Goal: Information Seeking & Learning: Find specific fact

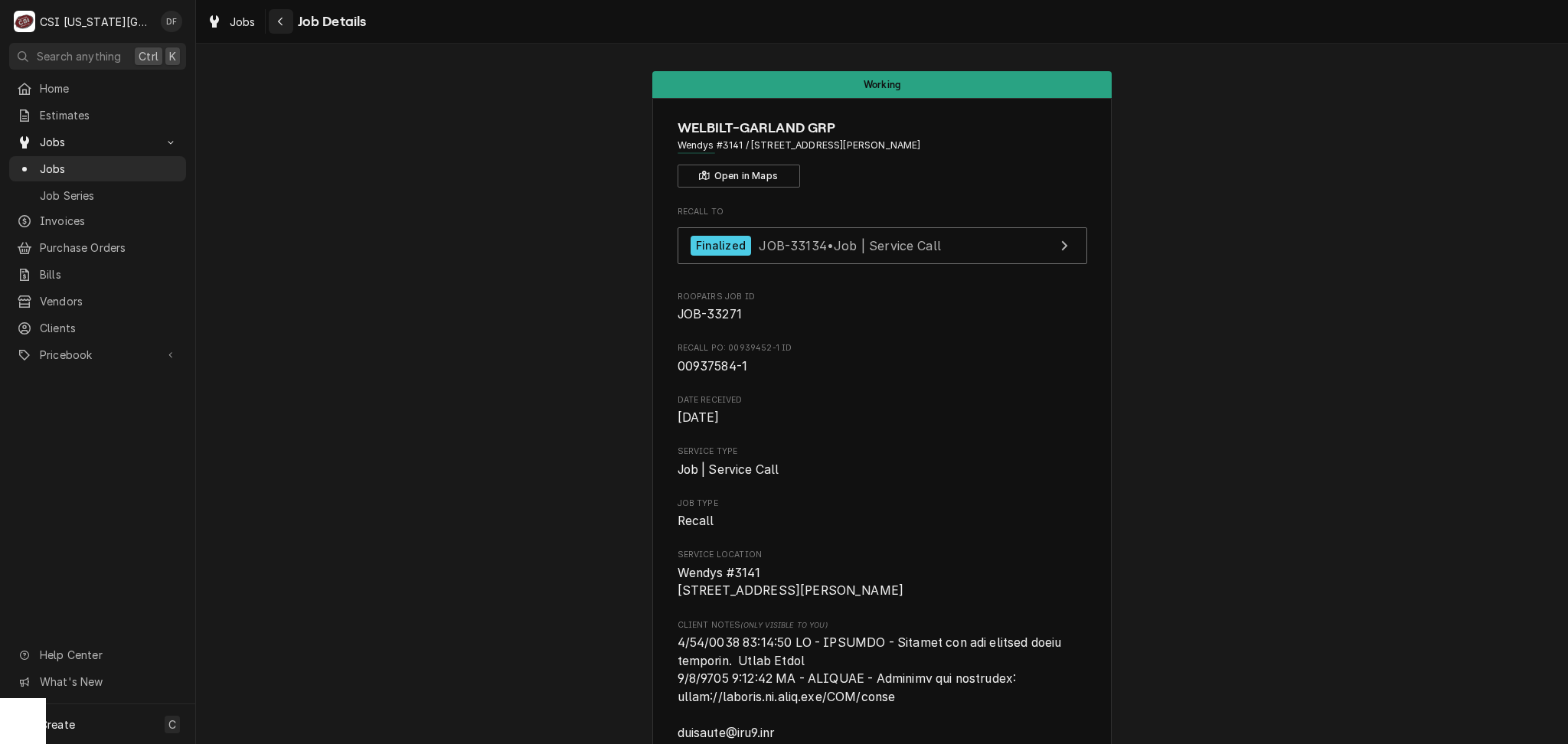
click at [277, 19] on icon "Navigate back" at bounding box center [281, 21] width 7 height 10
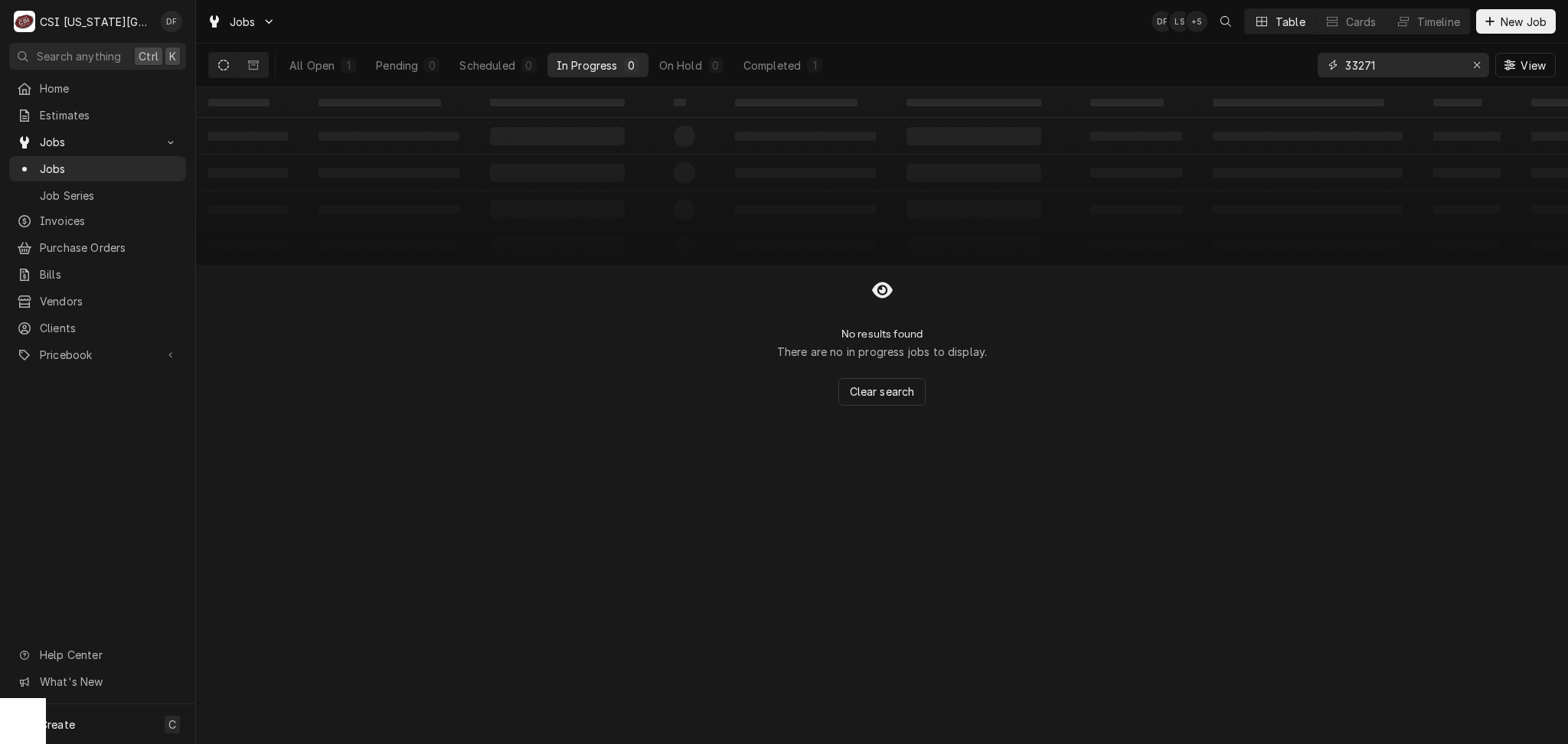
drag, startPoint x: 1390, startPoint y: 68, endPoint x: 1278, endPoint y: 67, distance: 112.0
click at [1278, 67] on div "All Open 1 Pending 0 Scheduled 0 In Progress 0 On Hold 0 Completed 1 33271 View" at bounding box center [881, 64] width 1347 height 43
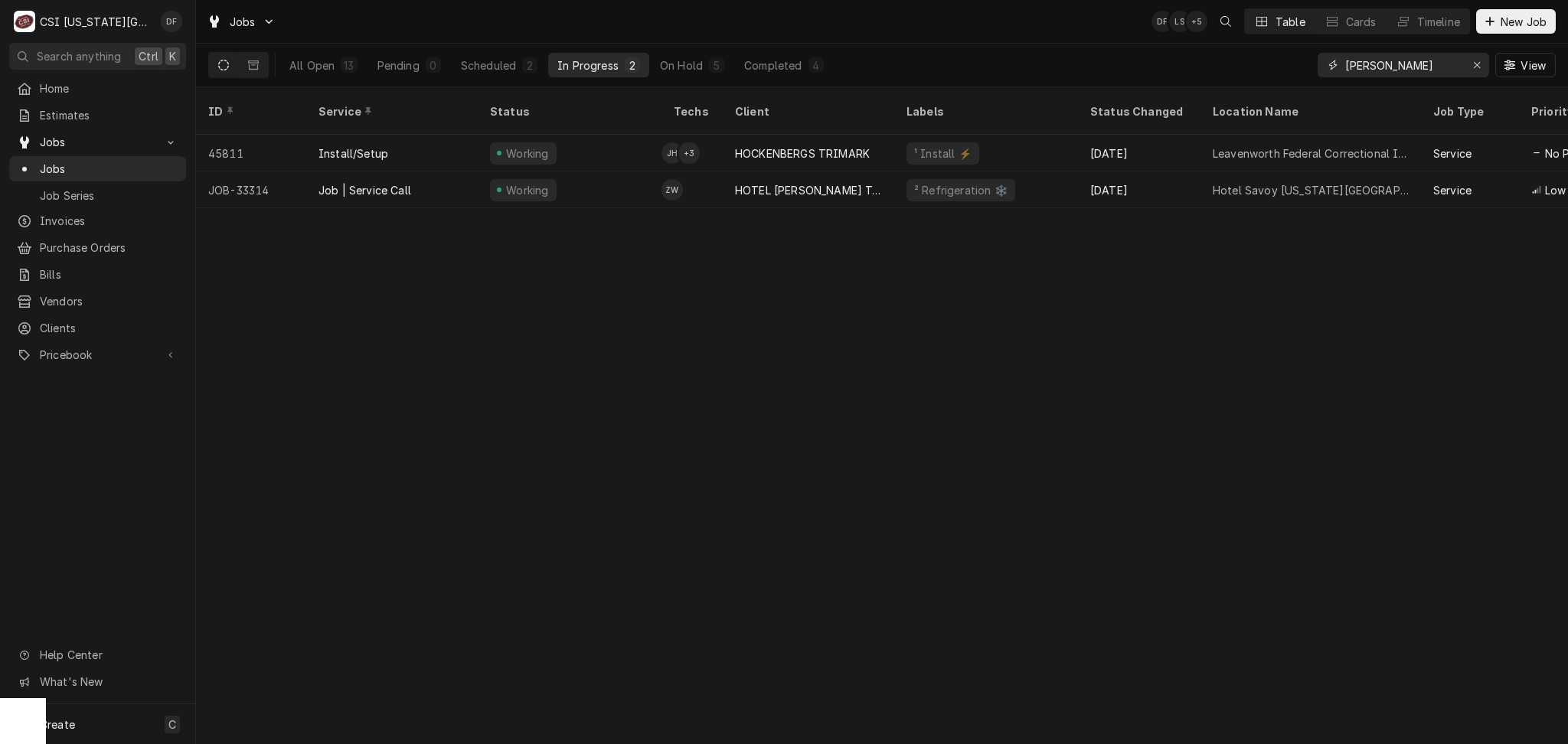
click at [1345, 60] on input "wilson" at bounding box center [1402, 65] width 115 height 24
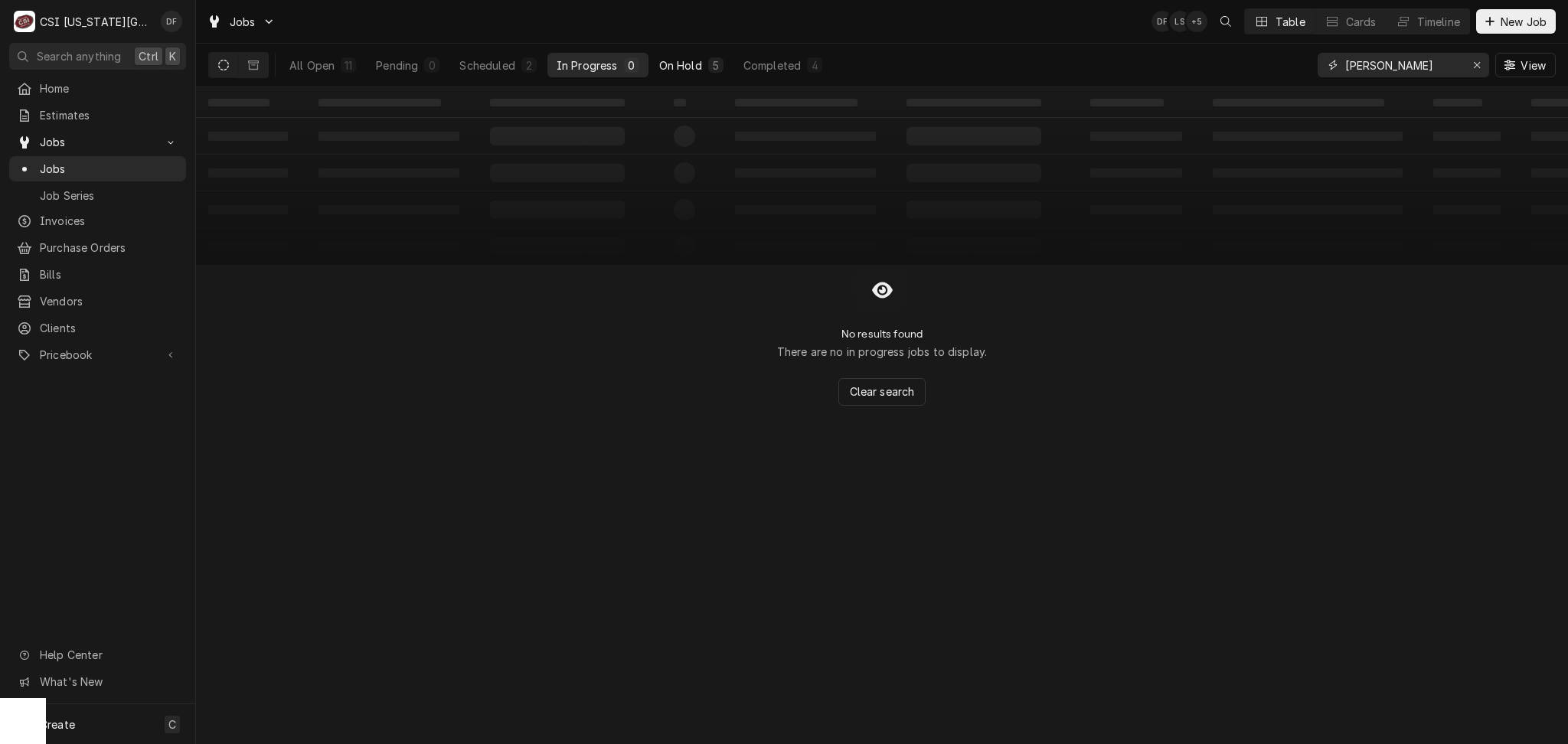
type input "zach wilson"
click at [688, 58] on div "On Hold" at bounding box center [680, 65] width 43 height 16
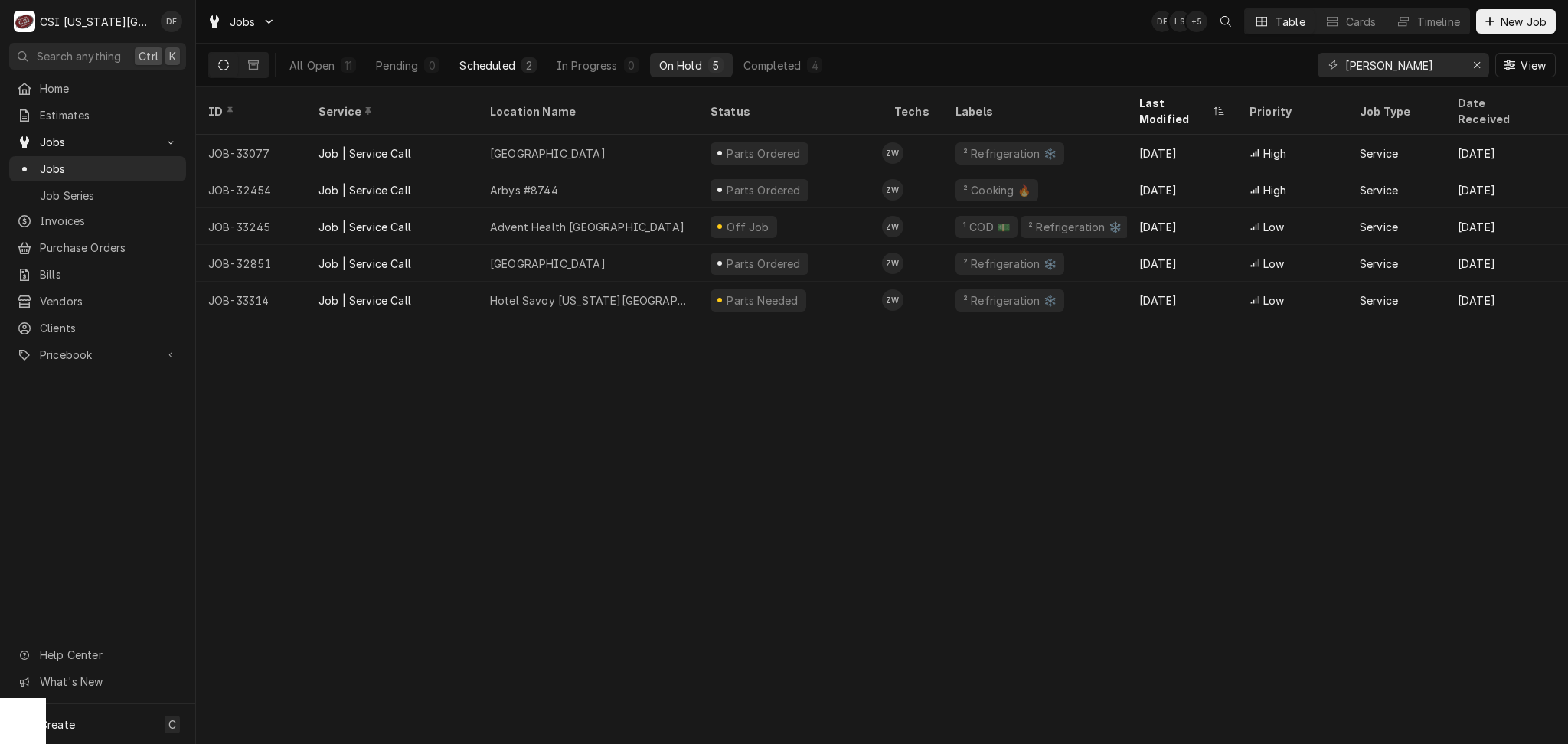
click at [490, 59] on div "Scheduled" at bounding box center [486, 65] width 55 height 16
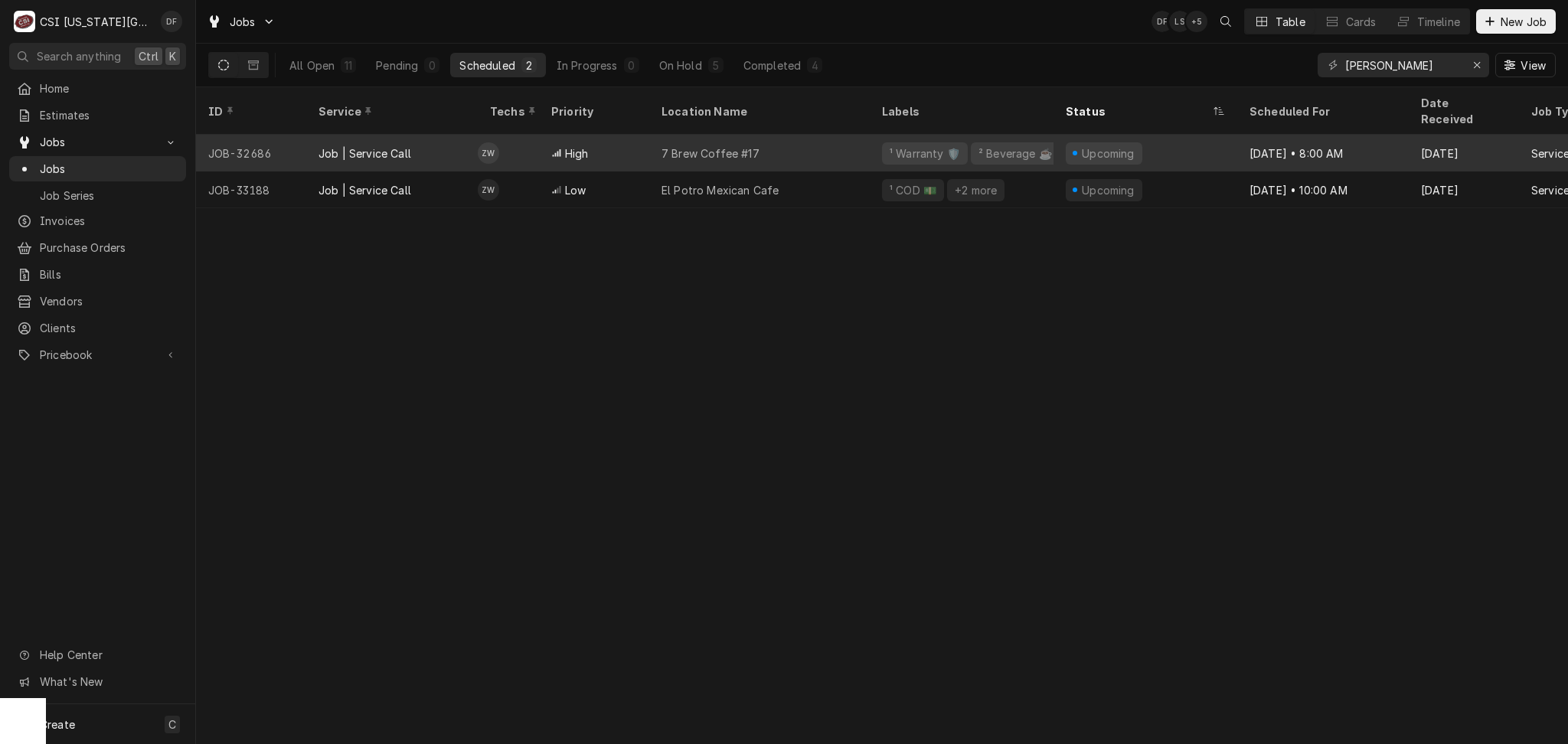
click at [1035, 146] on div "² Beverage ☕️" at bounding box center [1015, 154] width 76 height 16
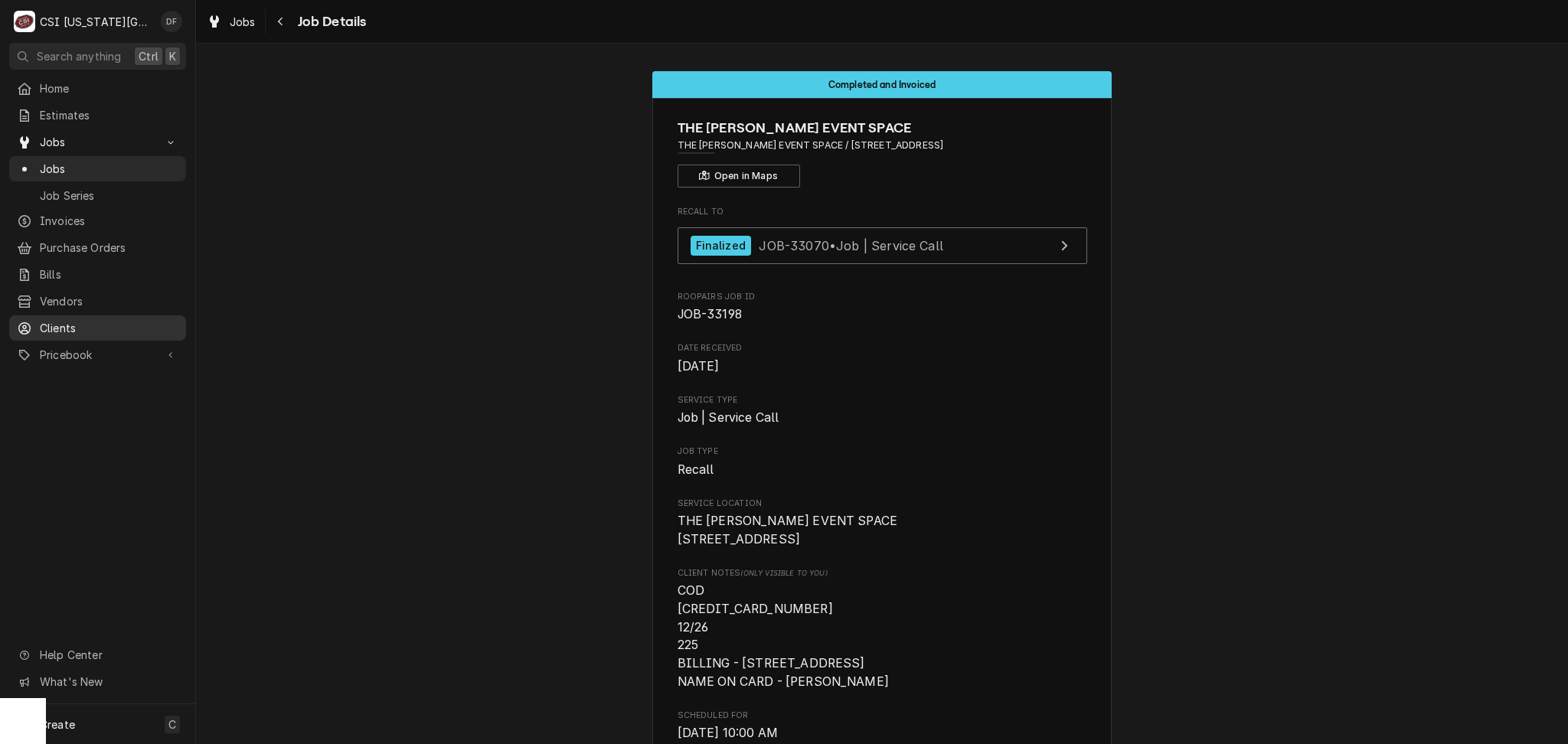
scroll to position [714, 0]
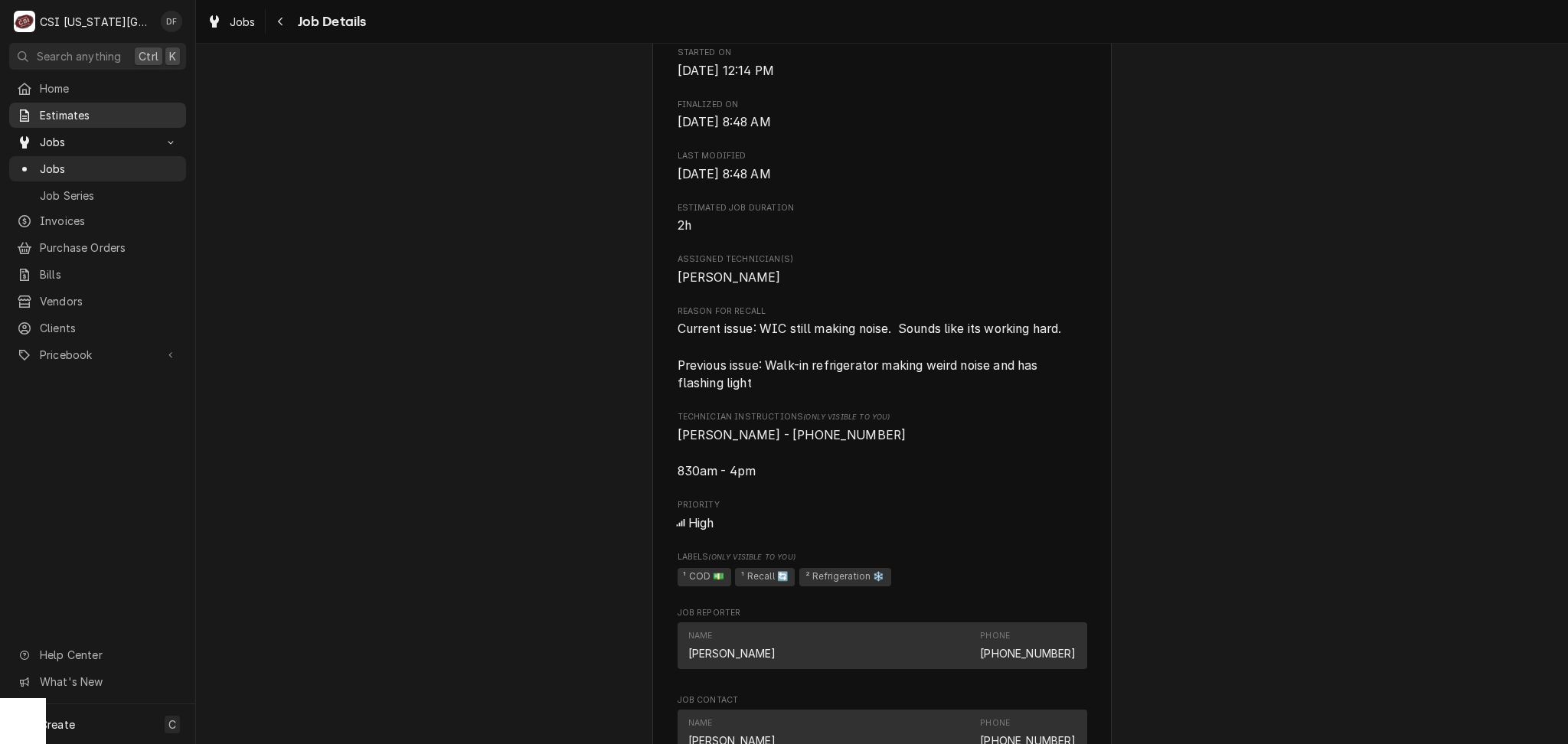
click at [87, 113] on span "Estimates" at bounding box center [109, 115] width 138 height 16
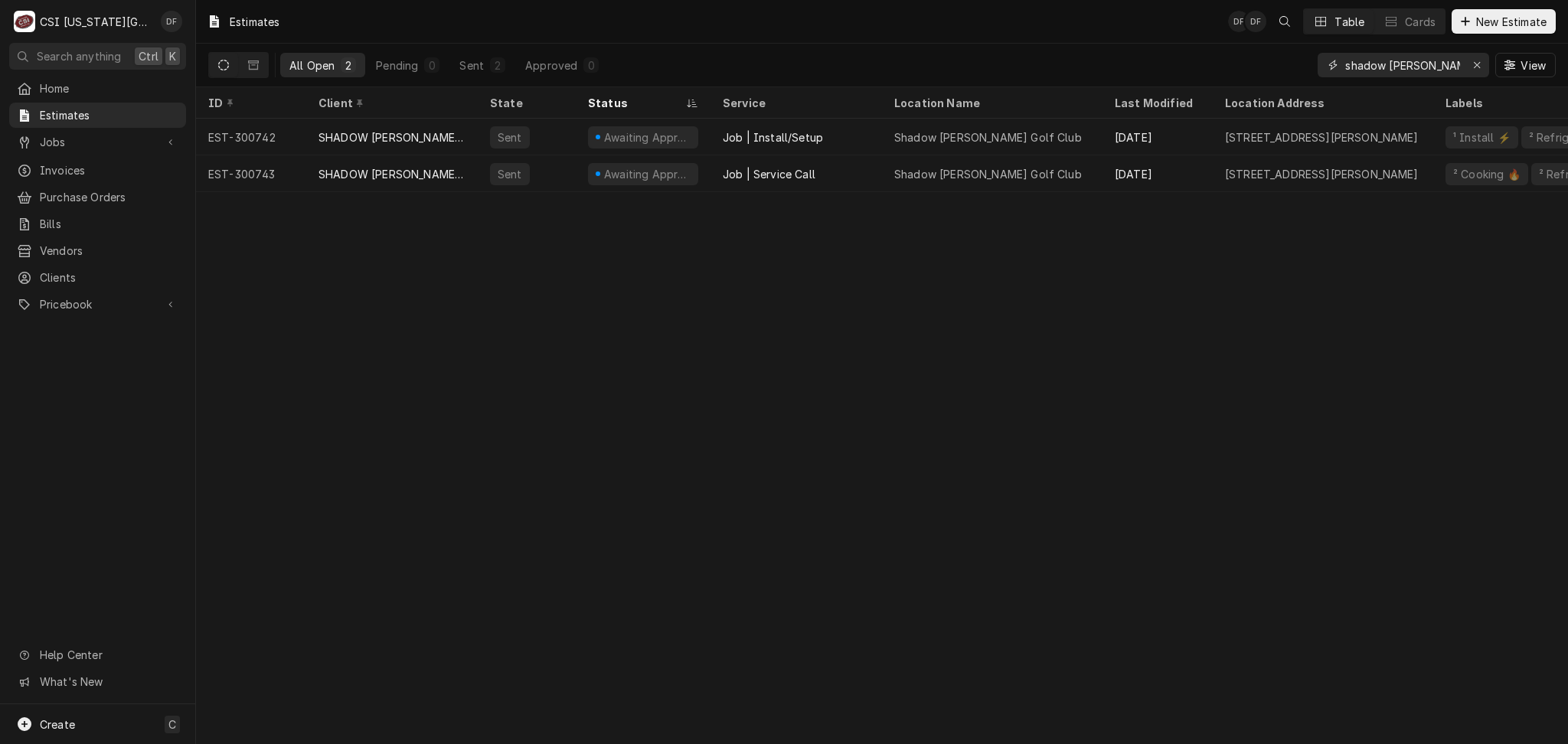
drag, startPoint x: 1442, startPoint y: 64, endPoint x: 1311, endPoint y: 80, distance: 132.0
click at [1311, 80] on div "All Open 2 Pending 0 Sent 2 Approved 0 shadow glen View" at bounding box center [881, 64] width 1347 height 43
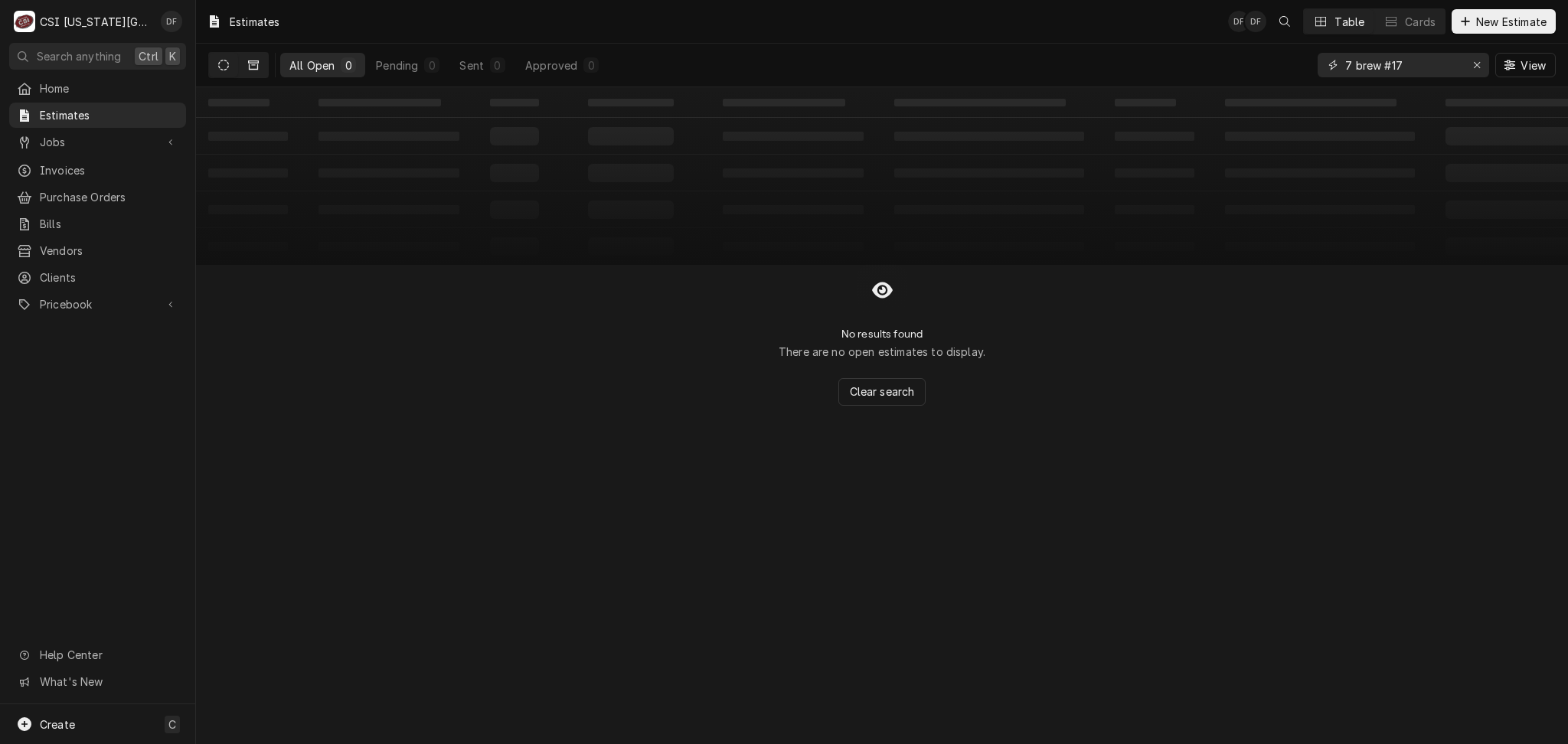
type input "7 brew #17"
click at [248, 64] on icon "Dynamic Content Wrapper" at bounding box center [252, 64] width 10 height 10
click at [226, 64] on icon "Dynamic Content Wrapper" at bounding box center [223, 64] width 10 height 10
drag, startPoint x: 1430, startPoint y: 59, endPoint x: 1320, endPoint y: 61, distance: 110.0
click at [1320, 61] on div "7 brew #17" at bounding box center [1402, 65] width 171 height 24
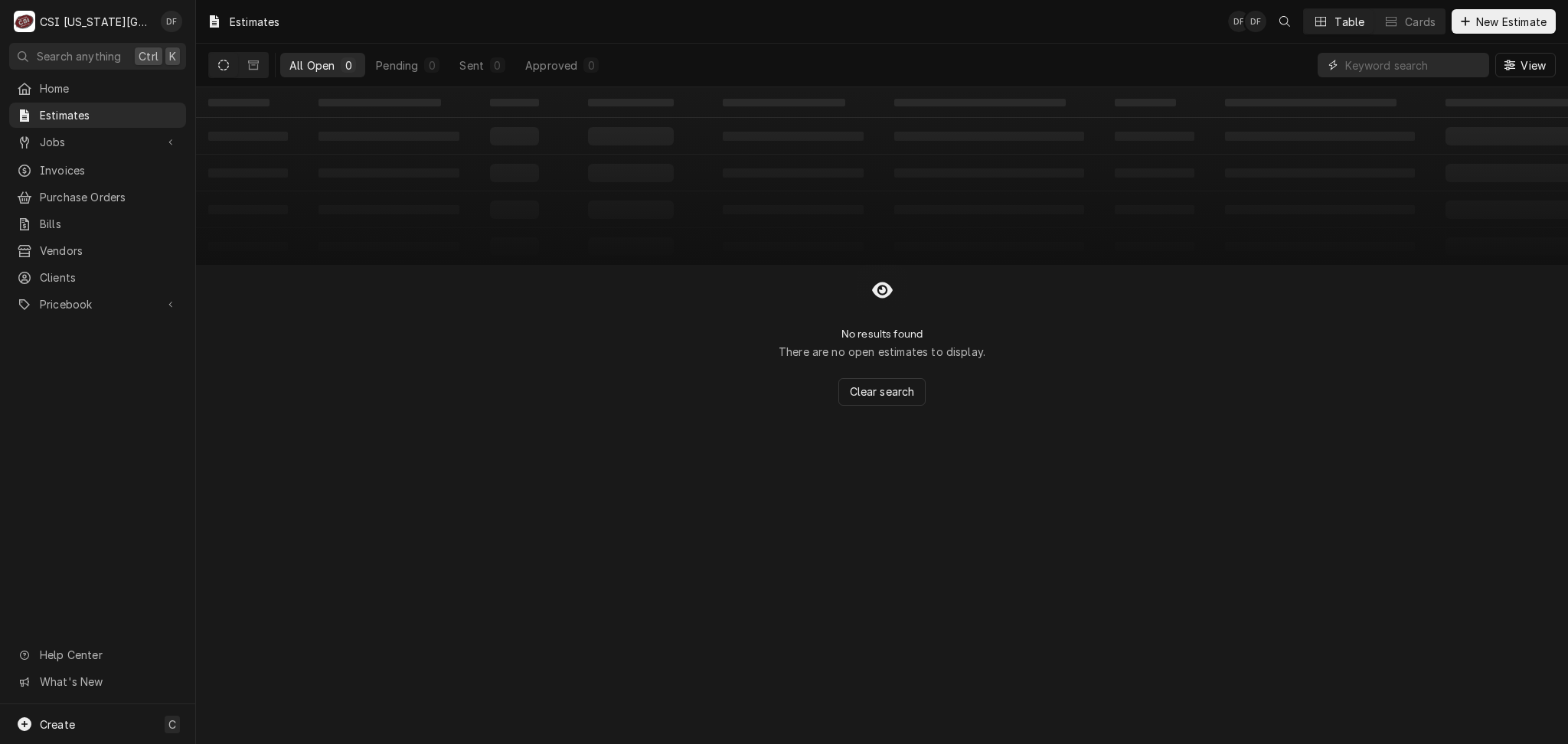
paste input "1115 Southwest Wanamaker Road, Topeka, KS 66615"
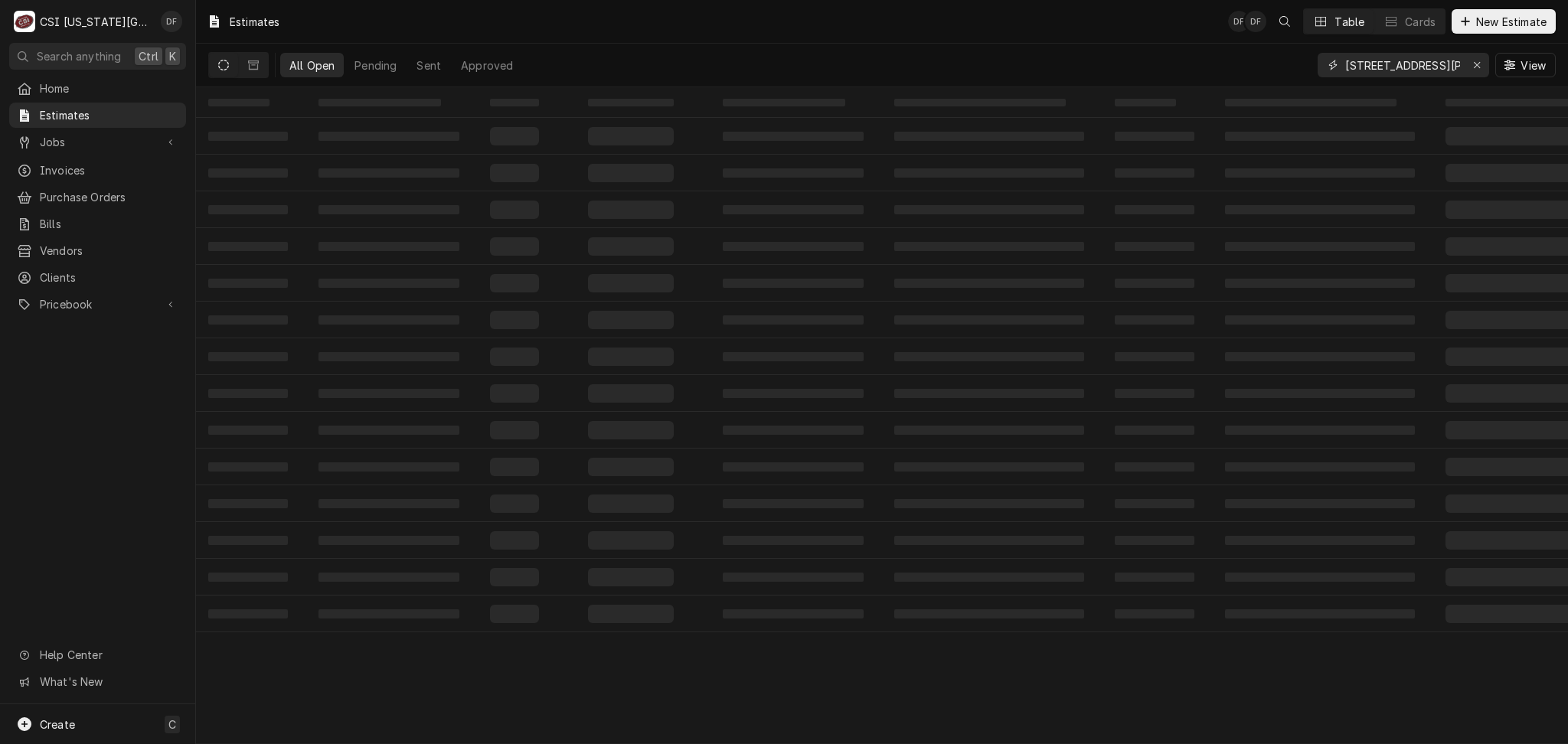
scroll to position [0, 156]
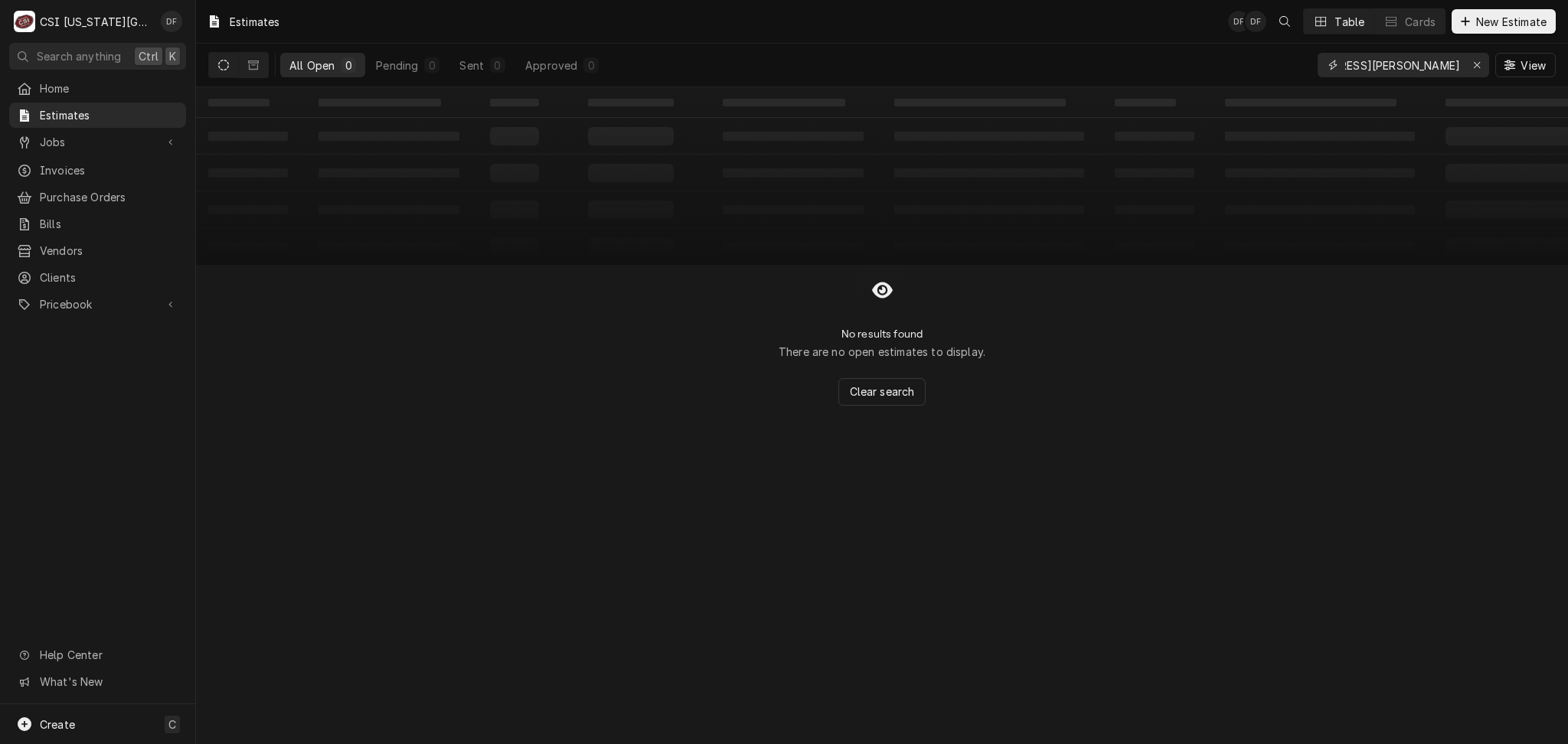
type input "1115 Southwest Wanamaker Road, Topeka, KS 66615"
click at [227, 68] on icon "Dynamic Content Wrapper" at bounding box center [223, 64] width 10 height 10
click at [248, 63] on icon "Dynamic Content Wrapper" at bounding box center [252, 64] width 10 height 9
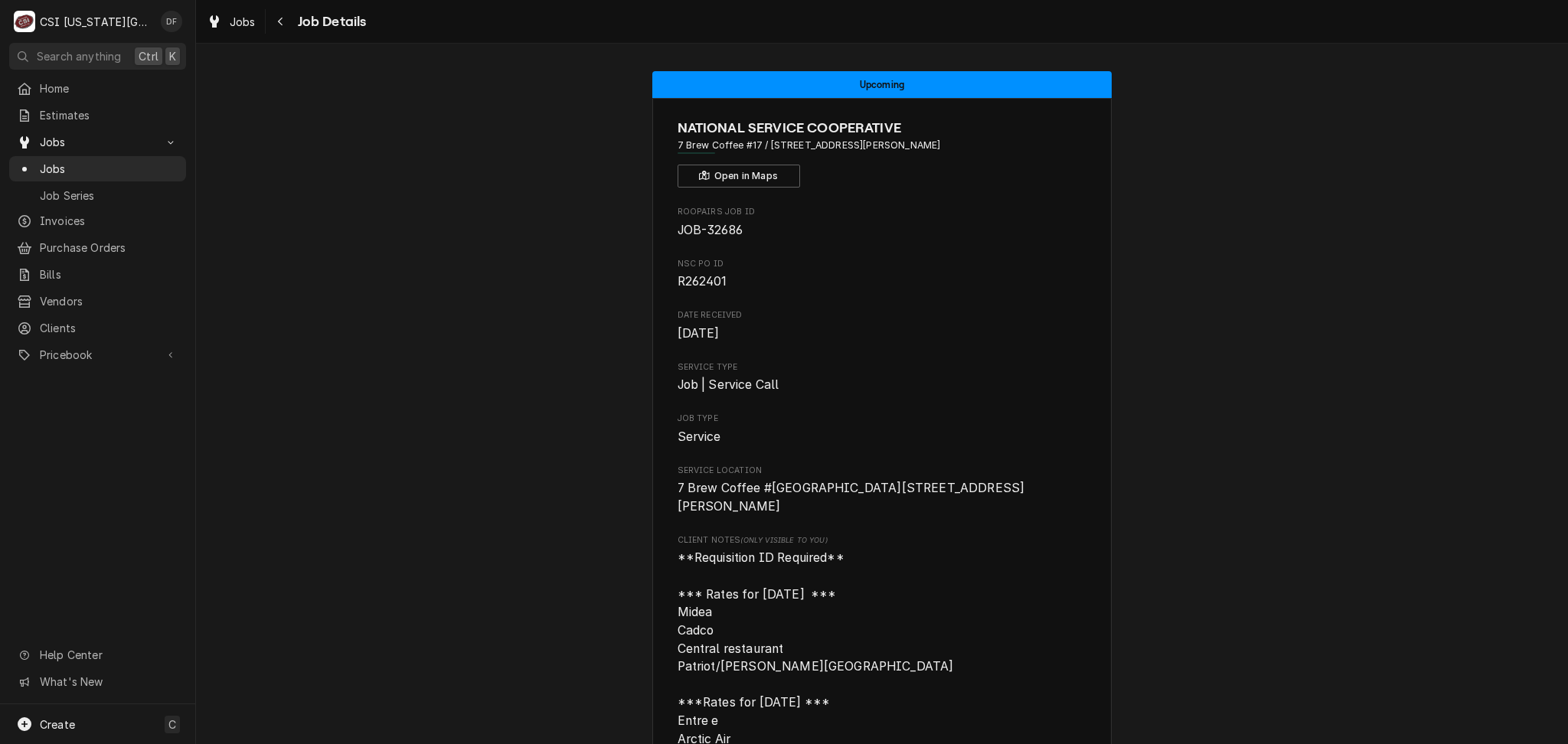
drag, startPoint x: 761, startPoint y: 145, endPoint x: 1006, endPoint y: 156, distance: 245.2
click at [1006, 156] on div "NATIONAL SERVICE COOPERATIVE 7 Brew Coffee [STREET_ADDRESS][PERSON_NAME] Open i…" at bounding box center [881, 153] width 409 height 70
copy span "[STREET_ADDRESS][PERSON_NAME]"
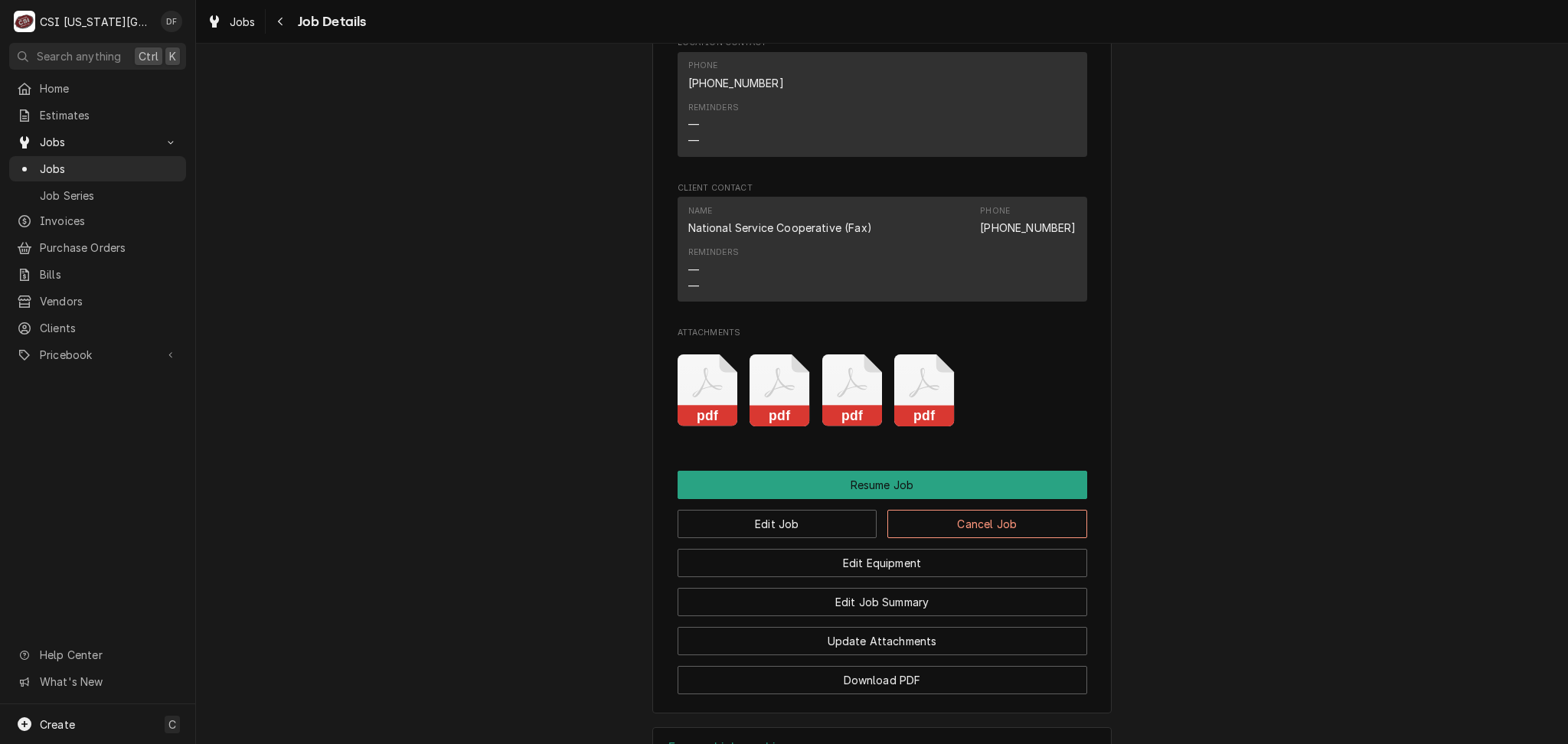
scroll to position [3009, 0]
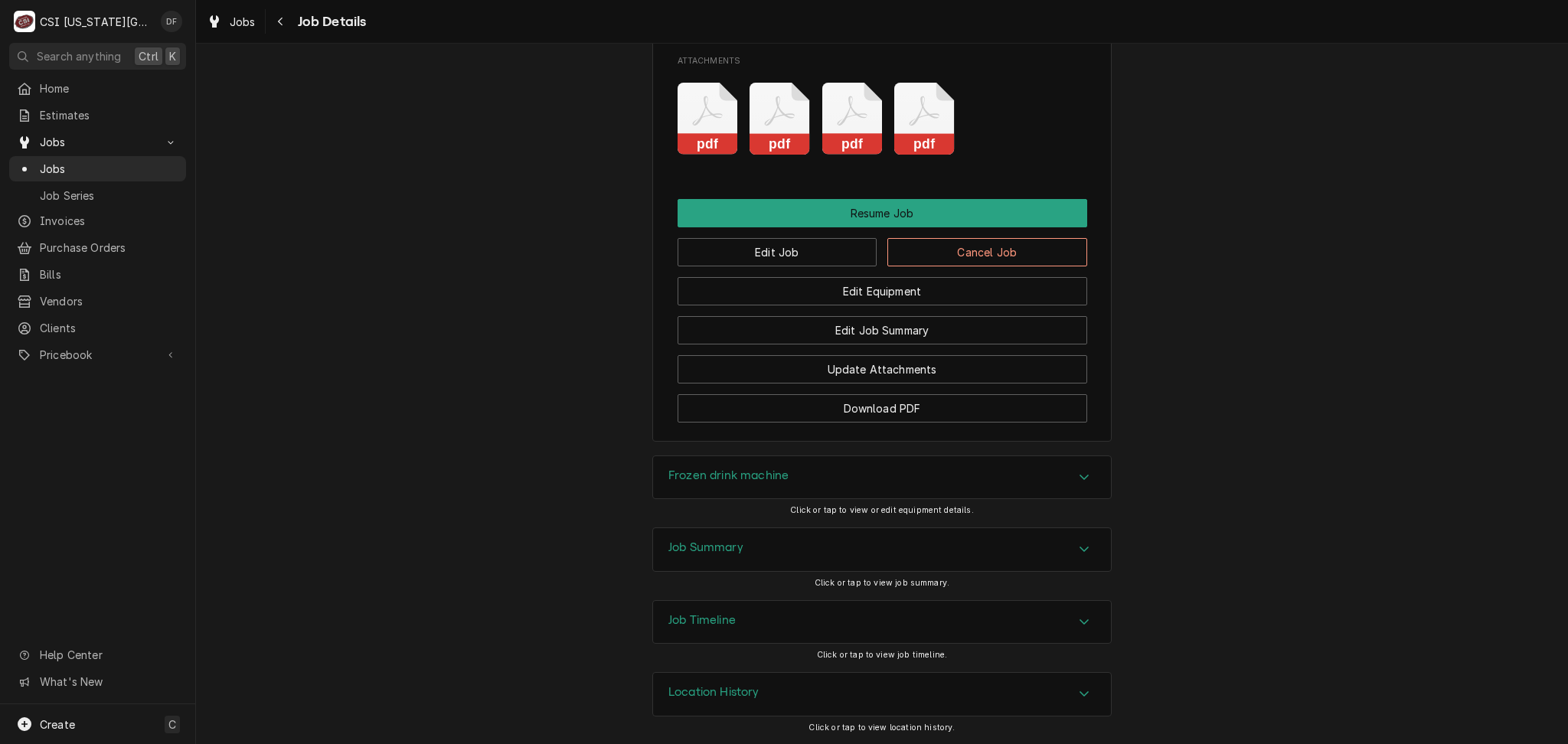
click at [807, 558] on div "Job Summary" at bounding box center [881, 549] width 458 height 43
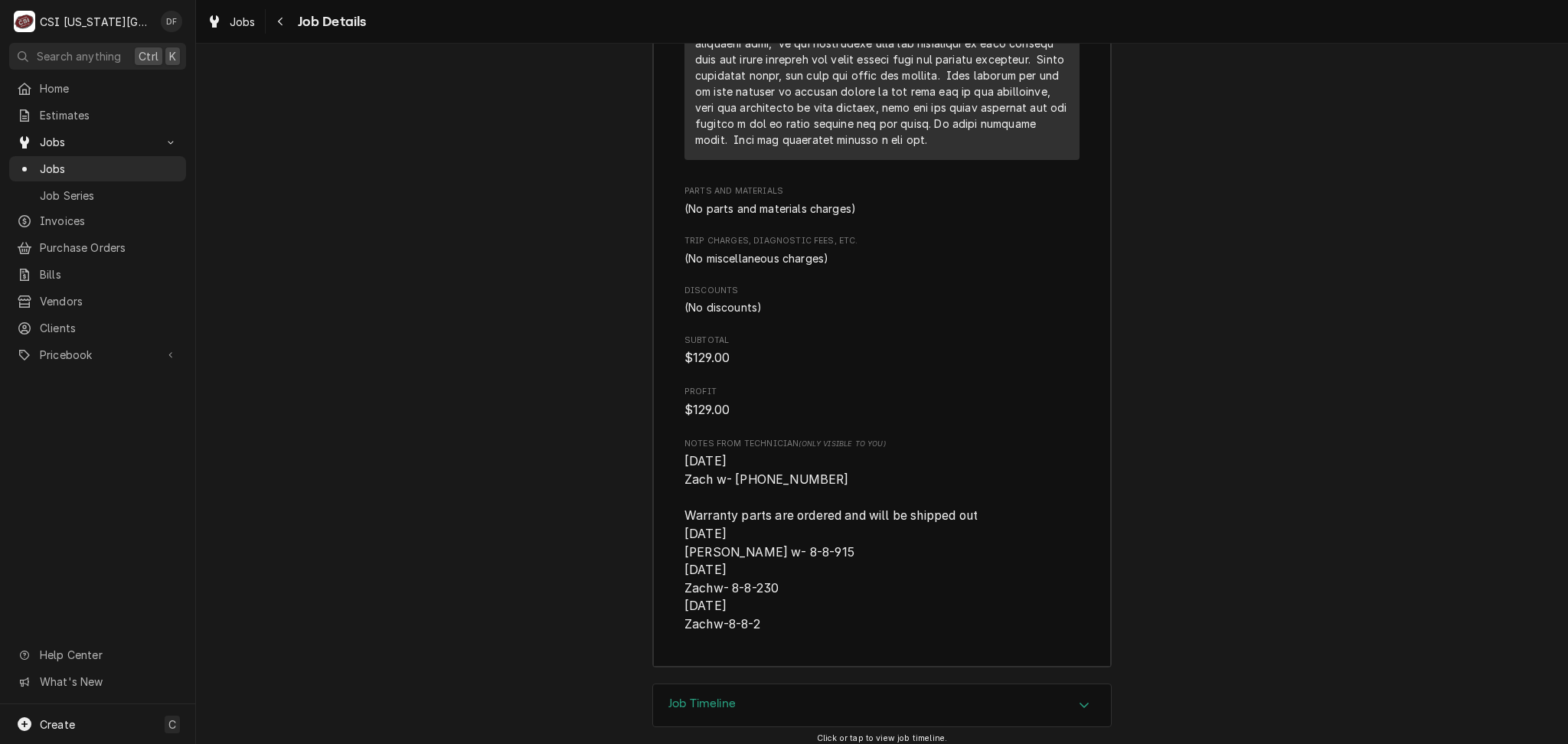
scroll to position [5804, 0]
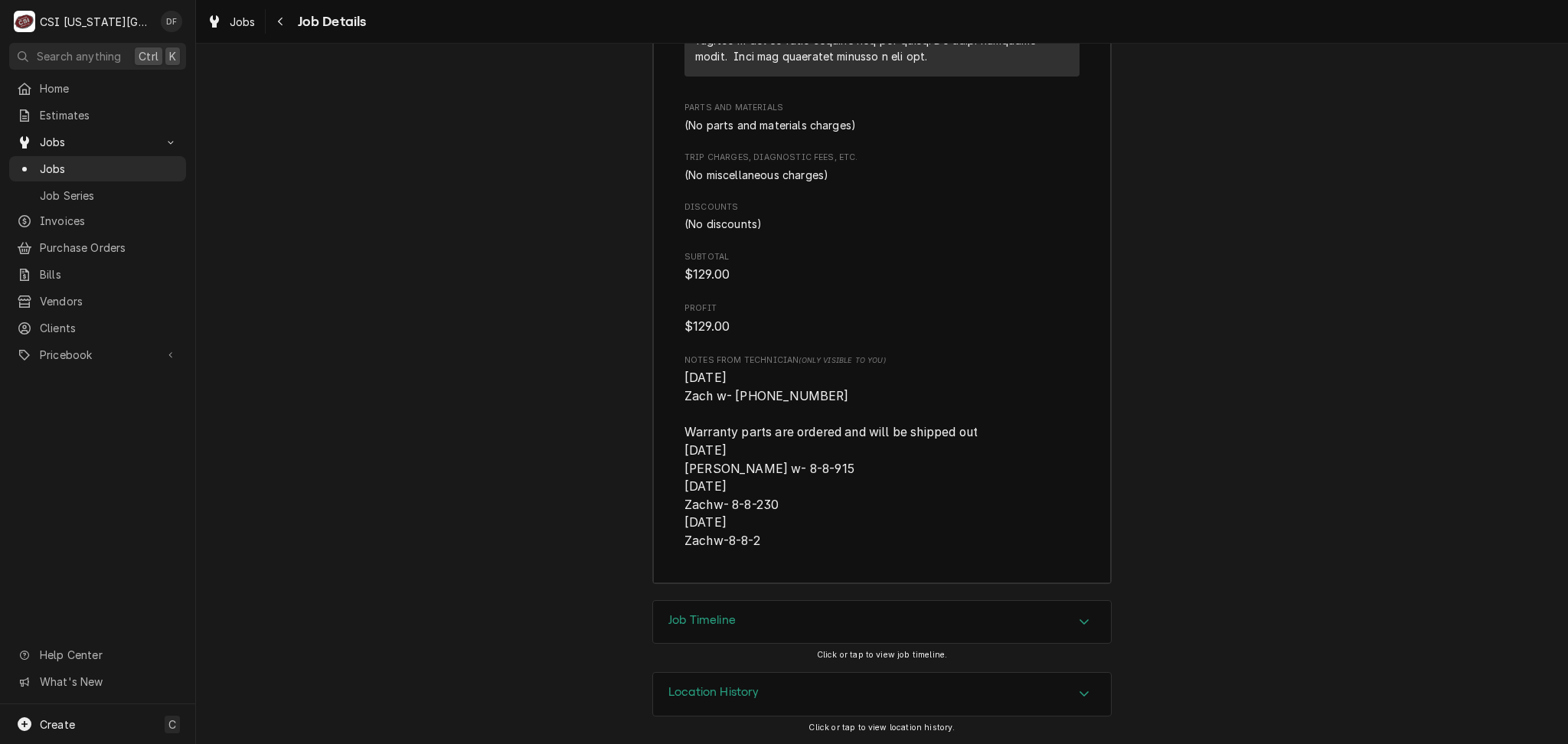
click at [726, 690] on h3 "Location History" at bounding box center [713, 693] width 91 height 14
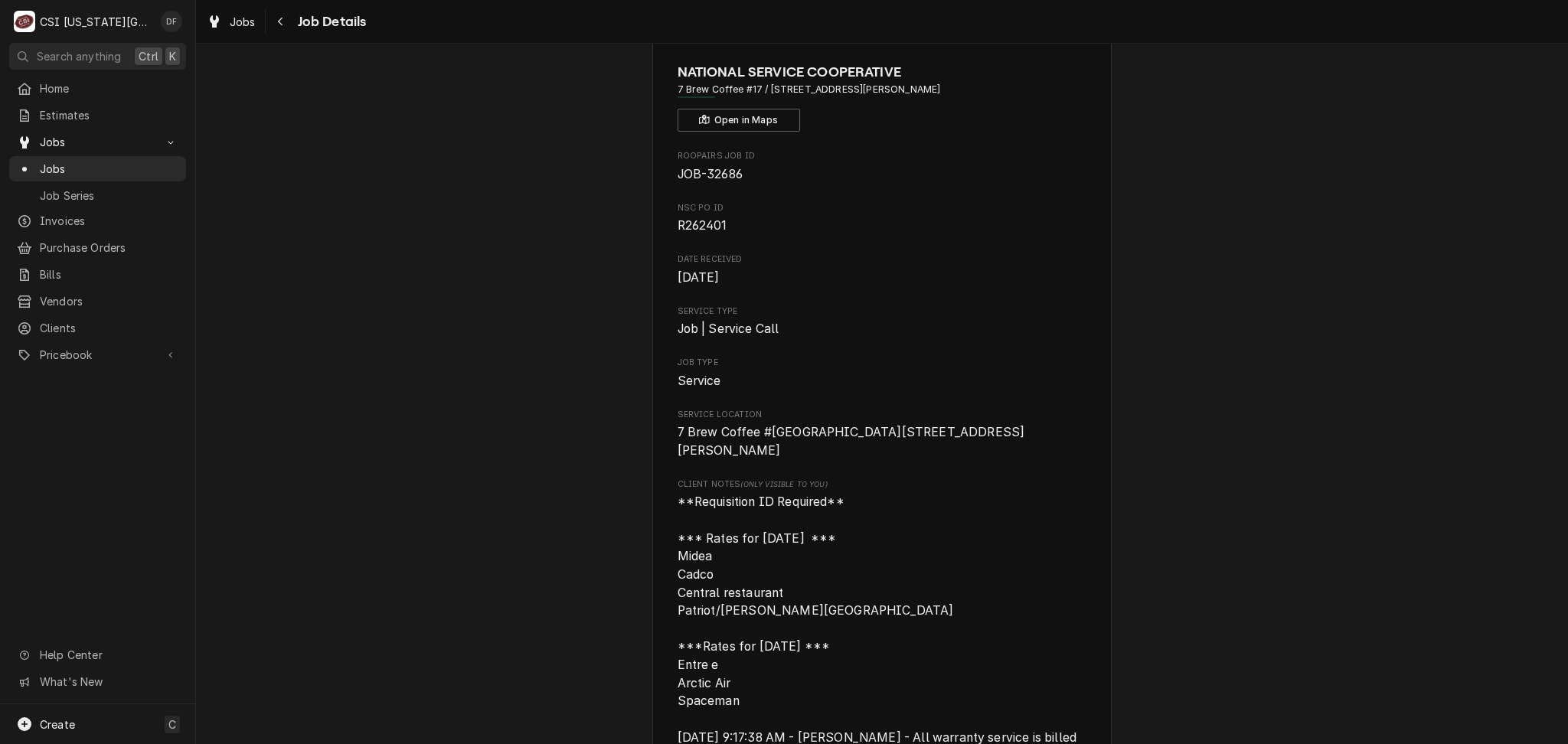
scroll to position [0, 0]
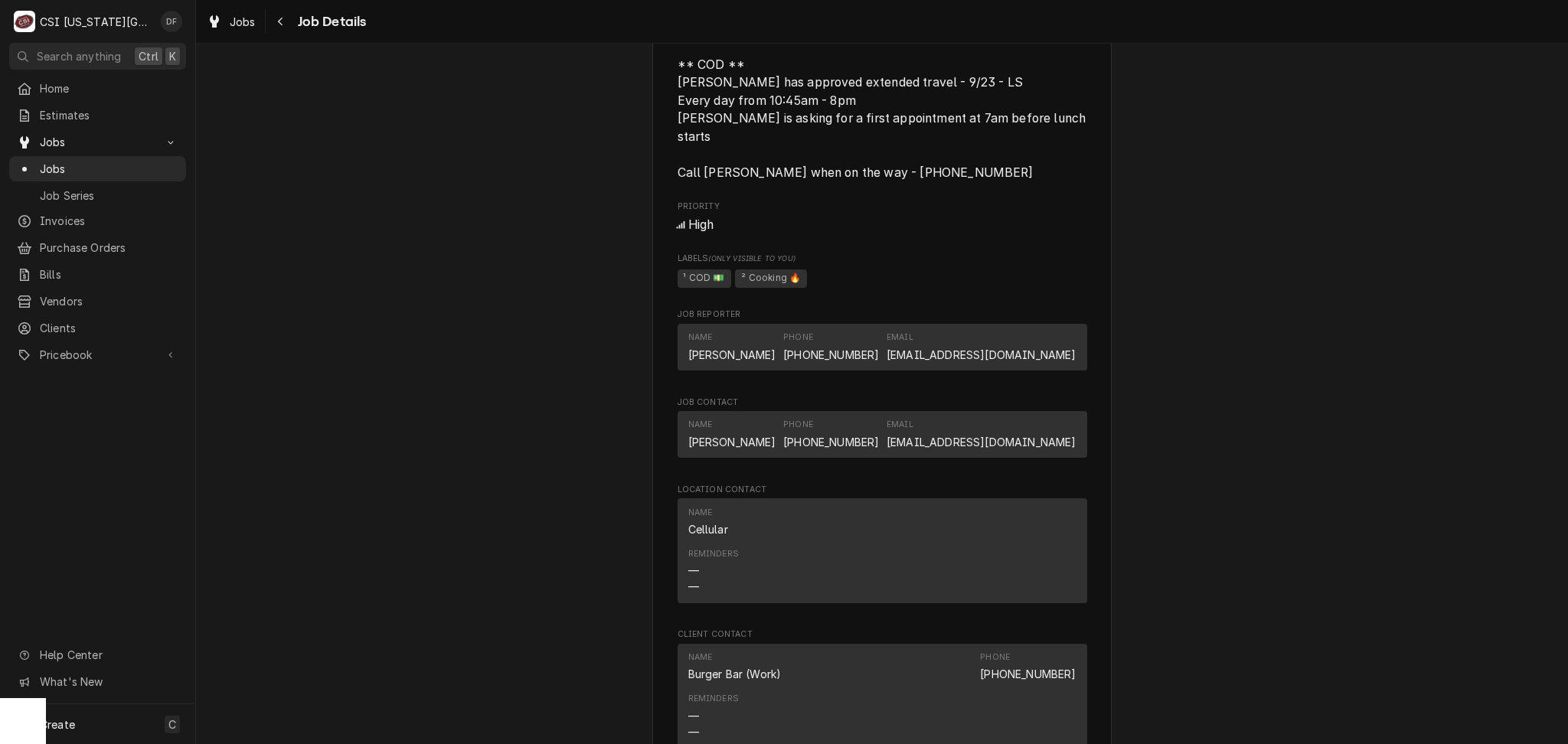
scroll to position [1756, 0]
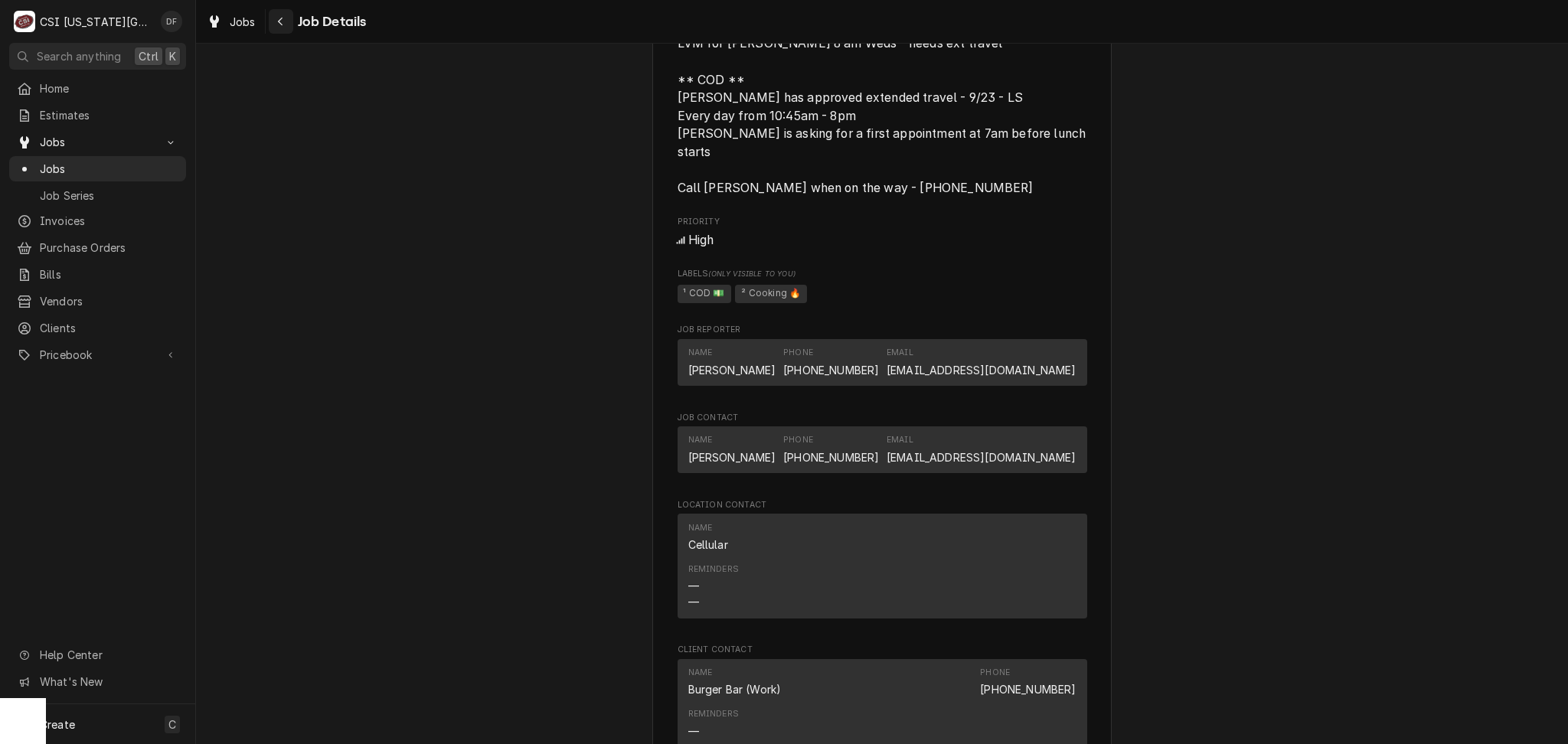
click at [277, 23] on icon "Navigate back" at bounding box center [281, 21] width 7 height 10
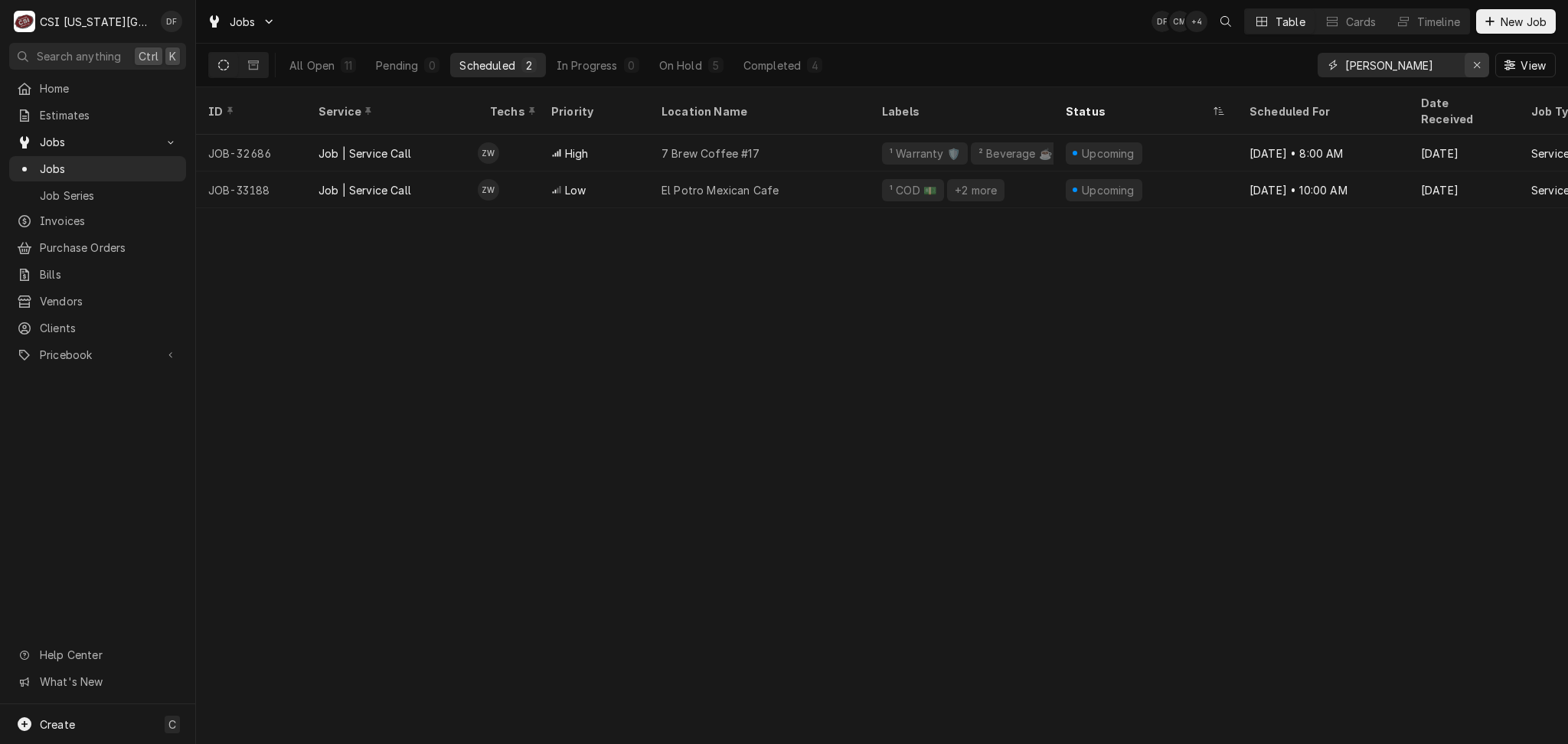
click at [1474, 64] on icon "Erase input" at bounding box center [1476, 65] width 6 height 6
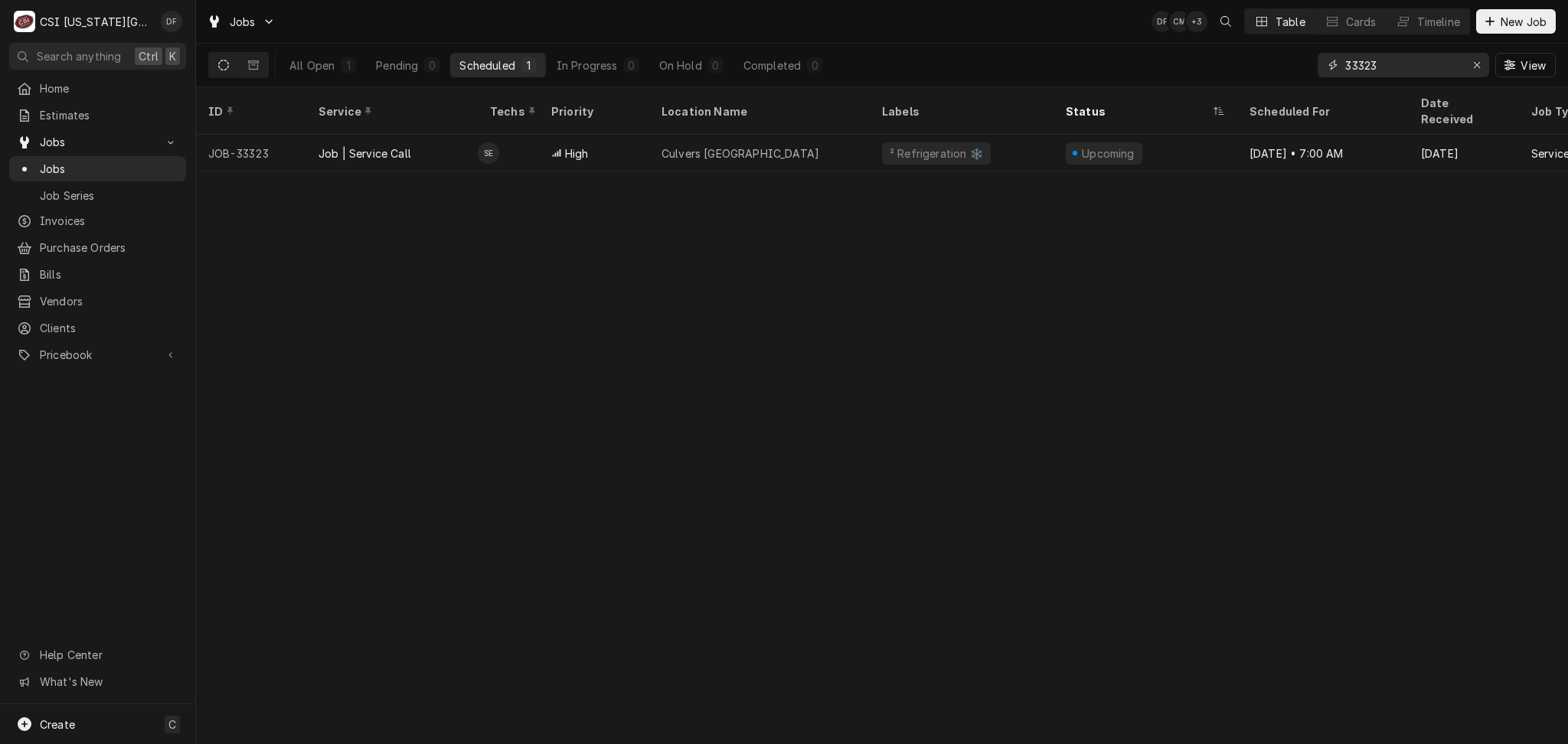
drag, startPoint x: 1413, startPoint y: 64, endPoint x: 1358, endPoint y: 59, distance: 55.2
click at [1358, 59] on input "33323" at bounding box center [1402, 65] width 115 height 24
type input "33272"
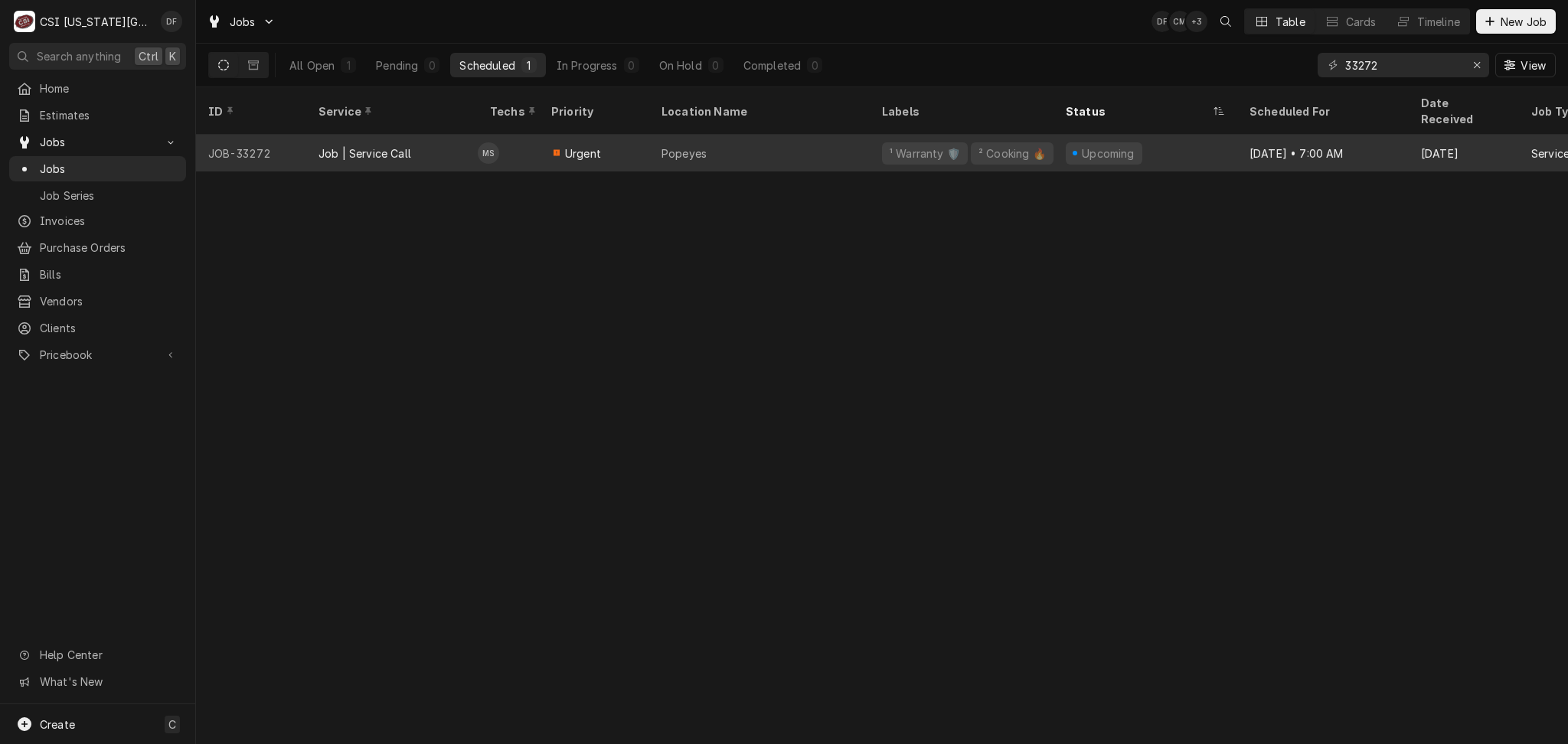
click at [745, 138] on div "Popeyes" at bounding box center [759, 154] width 220 height 37
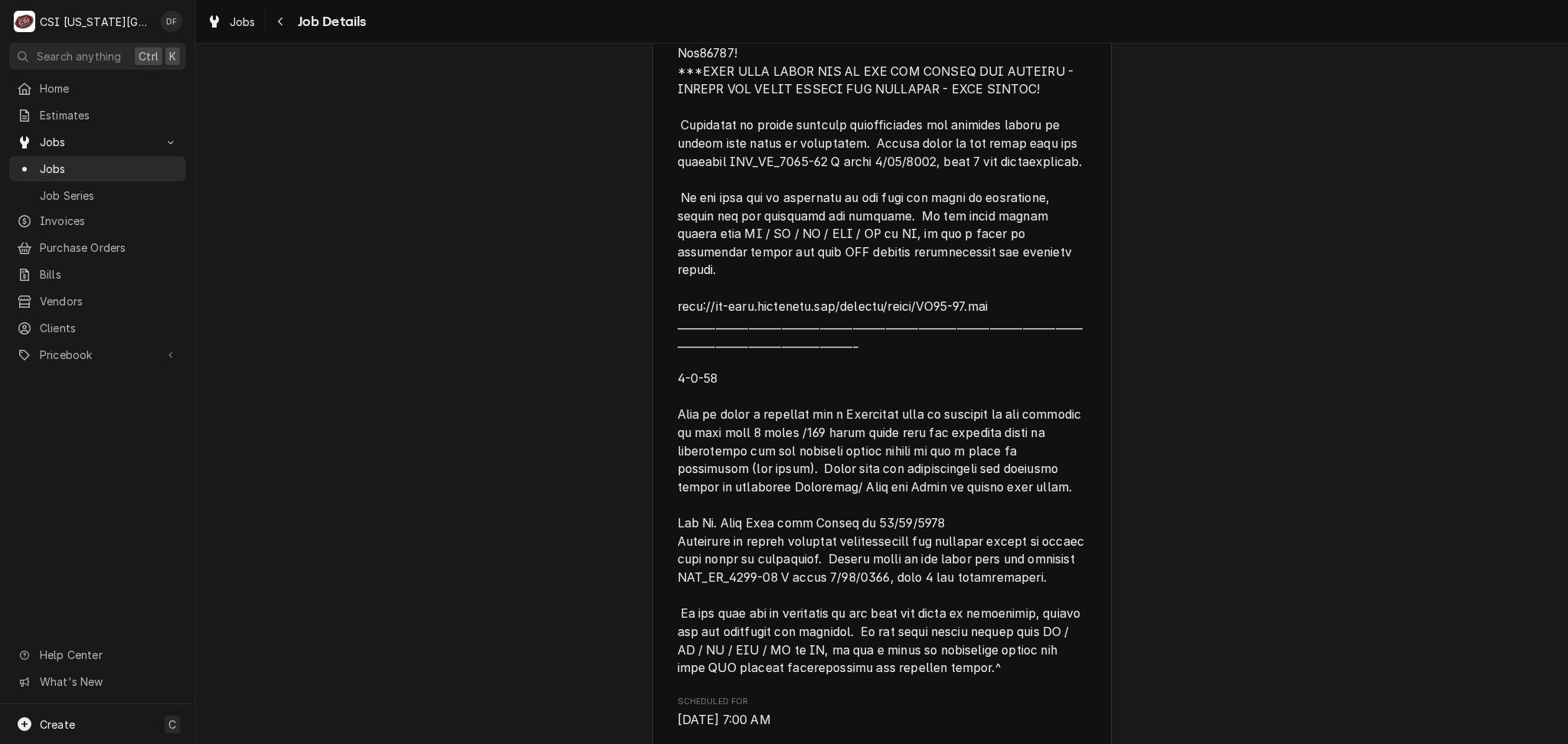
scroll to position [613, 0]
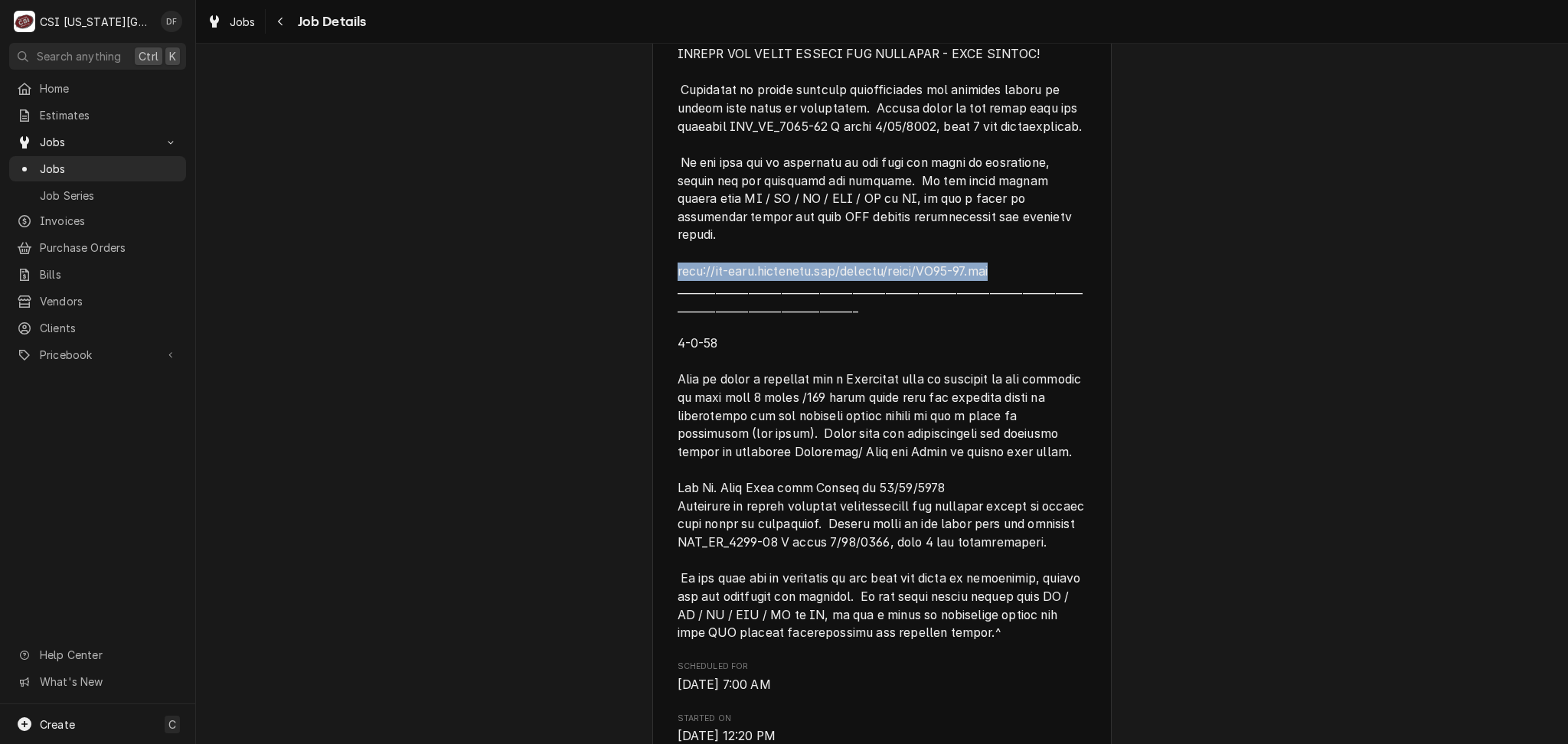
drag, startPoint x: 1005, startPoint y: 268, endPoint x: 657, endPoint y: 265, distance: 348.0
copy span "[URL][DOMAIN_NAME]"
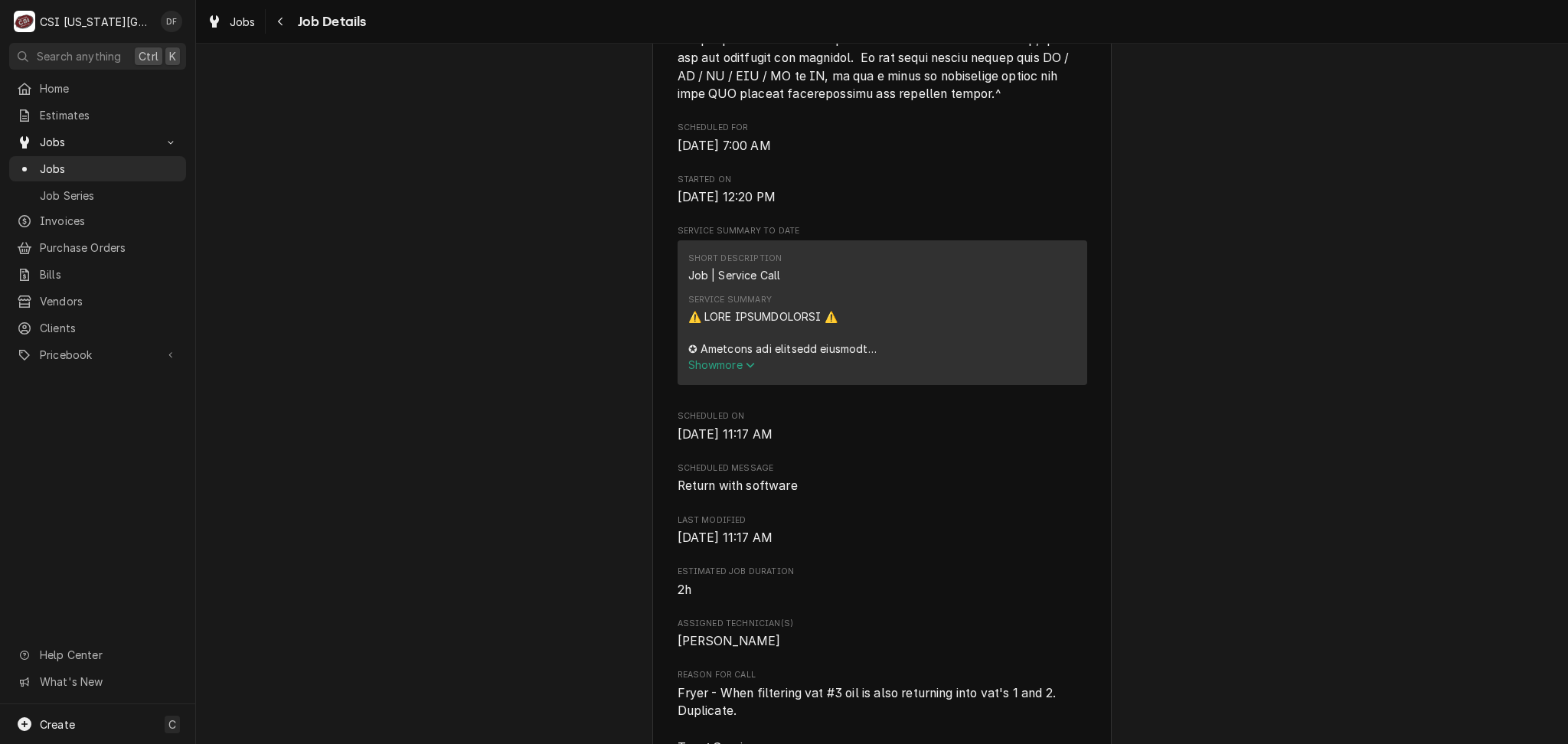
scroll to position [1225, 0]
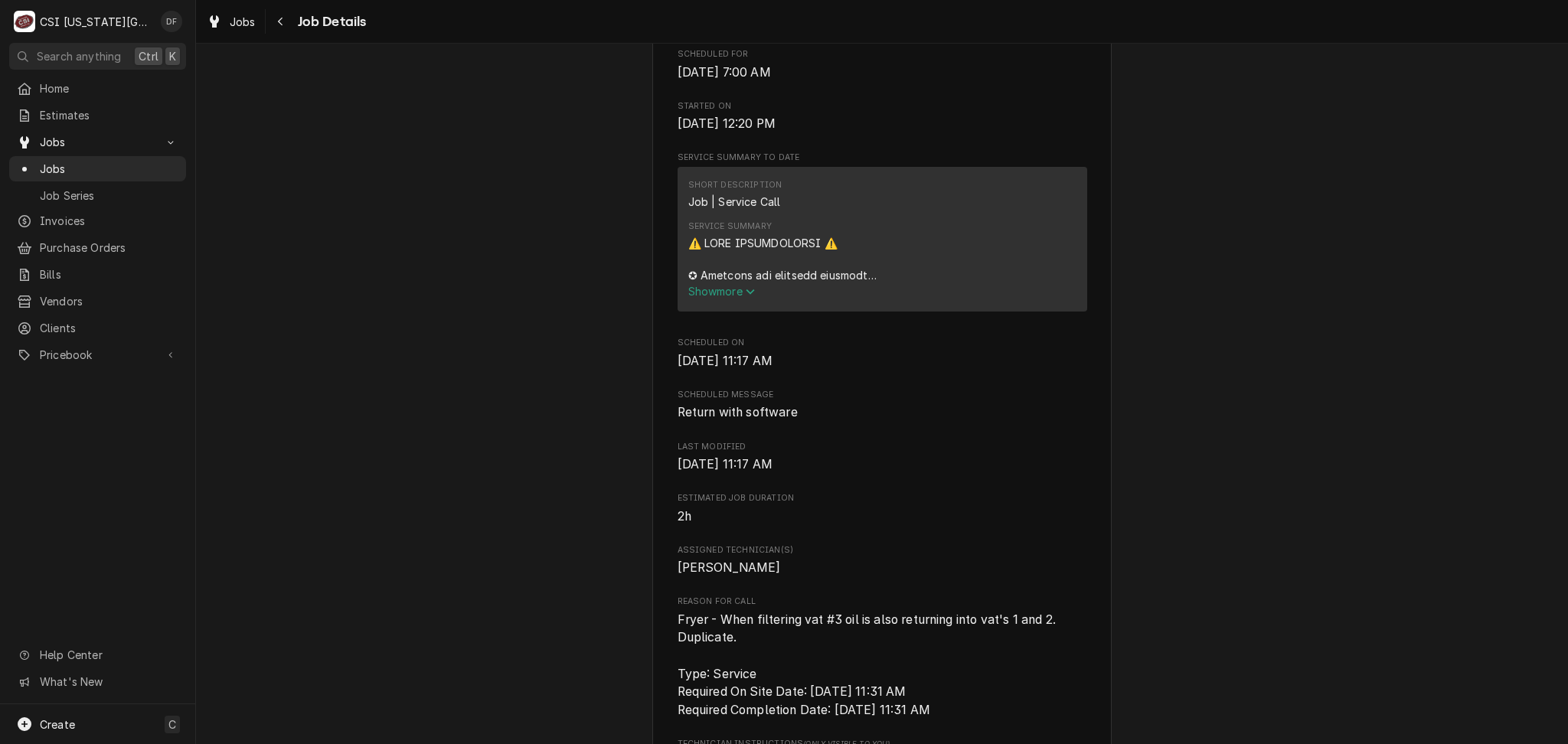
click at [708, 287] on span "Show more" at bounding box center [722, 291] width 68 height 13
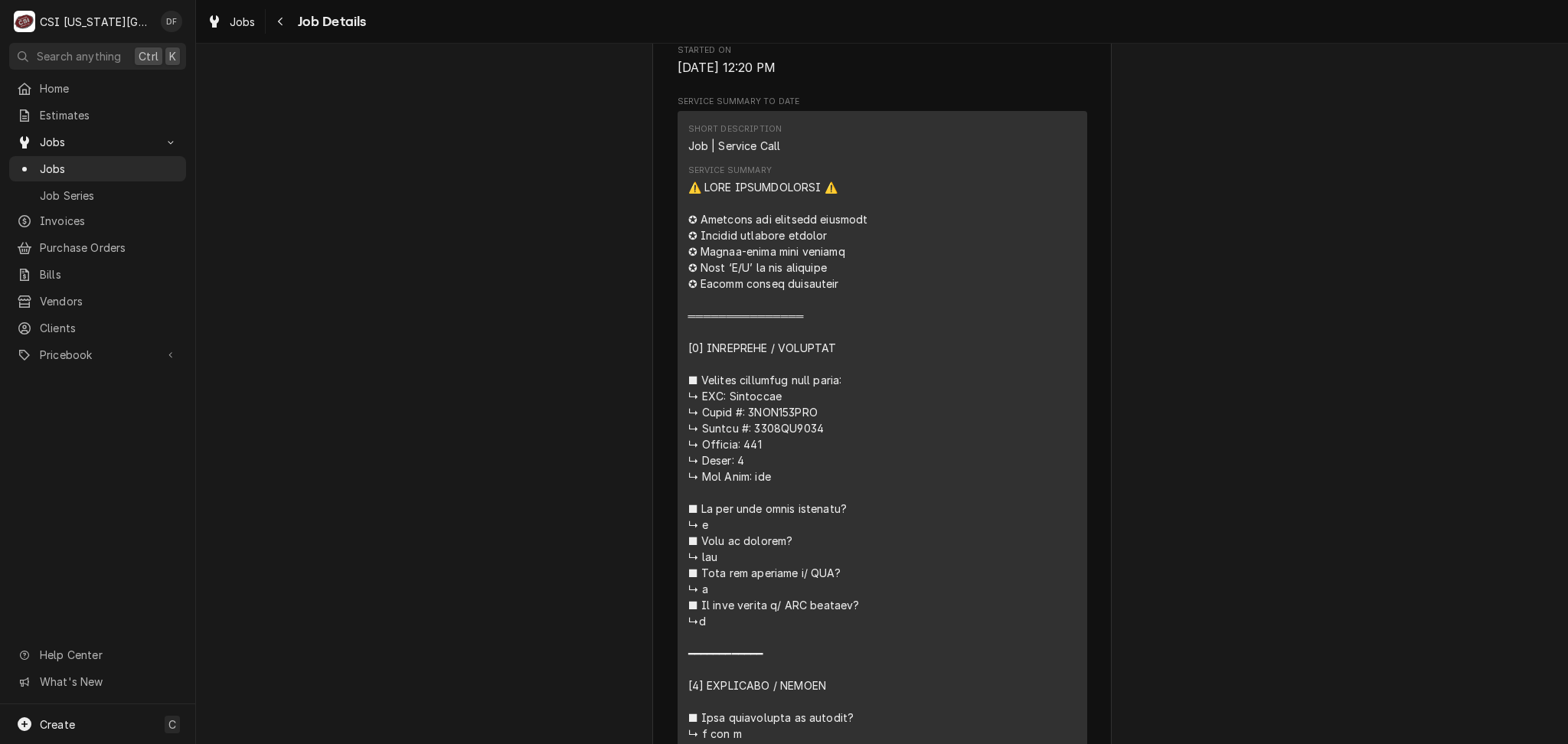
scroll to position [1531, 0]
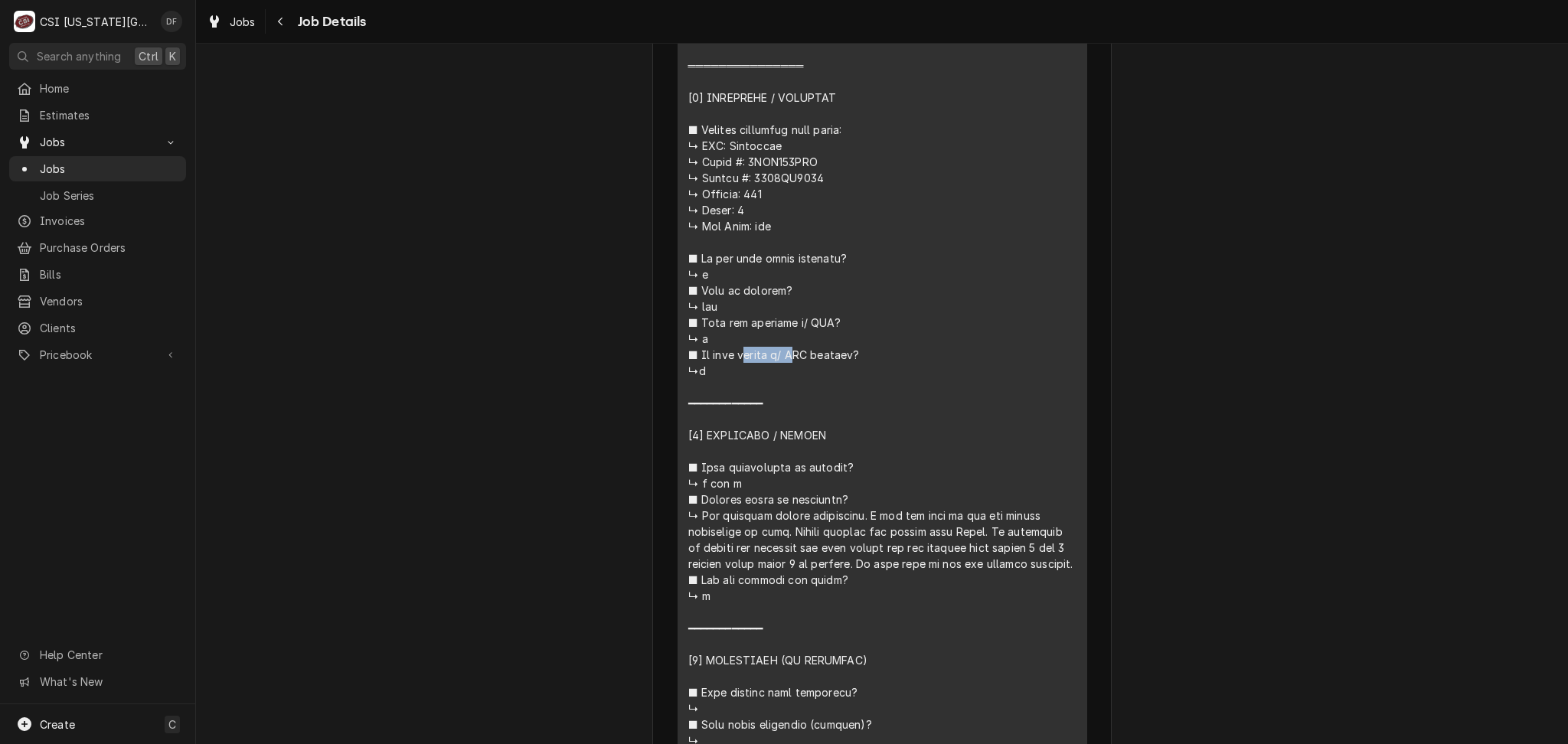
drag, startPoint x: 743, startPoint y: 161, endPoint x: 822, endPoint y: 164, distance: 79.1
click at [822, 164] on div "Service Summary" at bounding box center [882, 515] width 388 height 1174
copy div "𝗮𝗴𝗴𝗲𝗱 𝘄/ 𝗖"
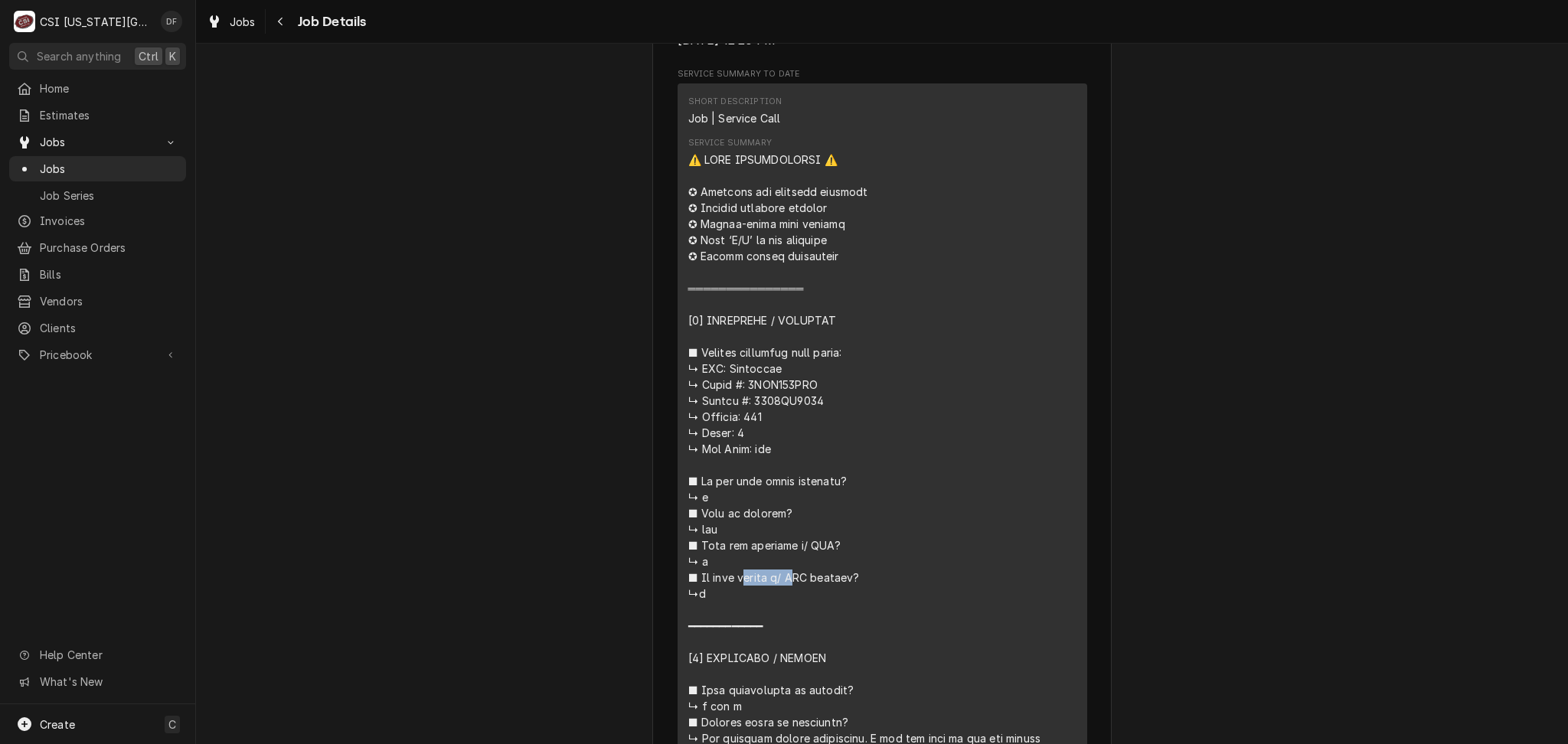
scroll to position [1327, 0]
